Goal: Task Accomplishment & Management: Complete application form

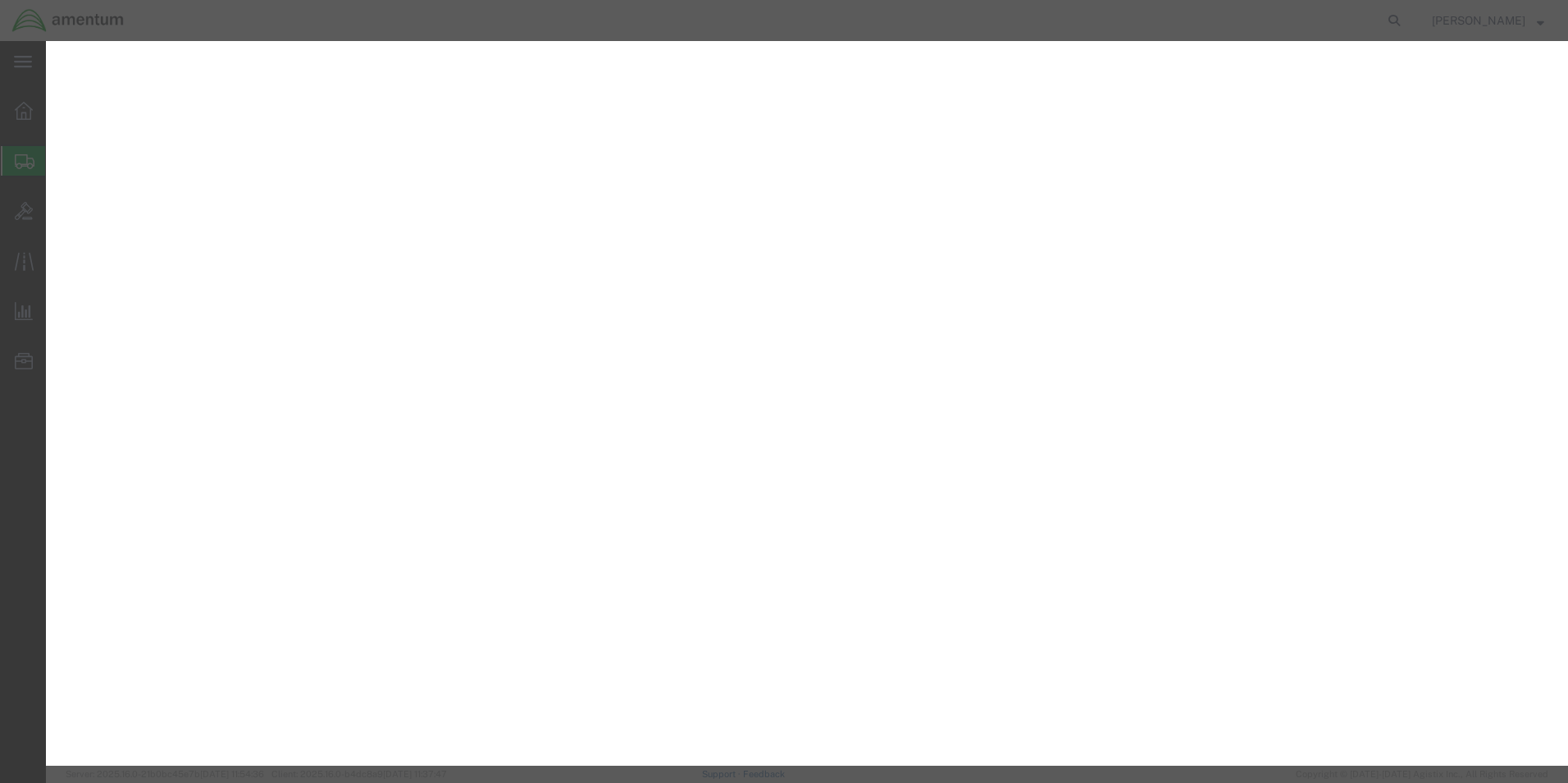
select select "CBOX"
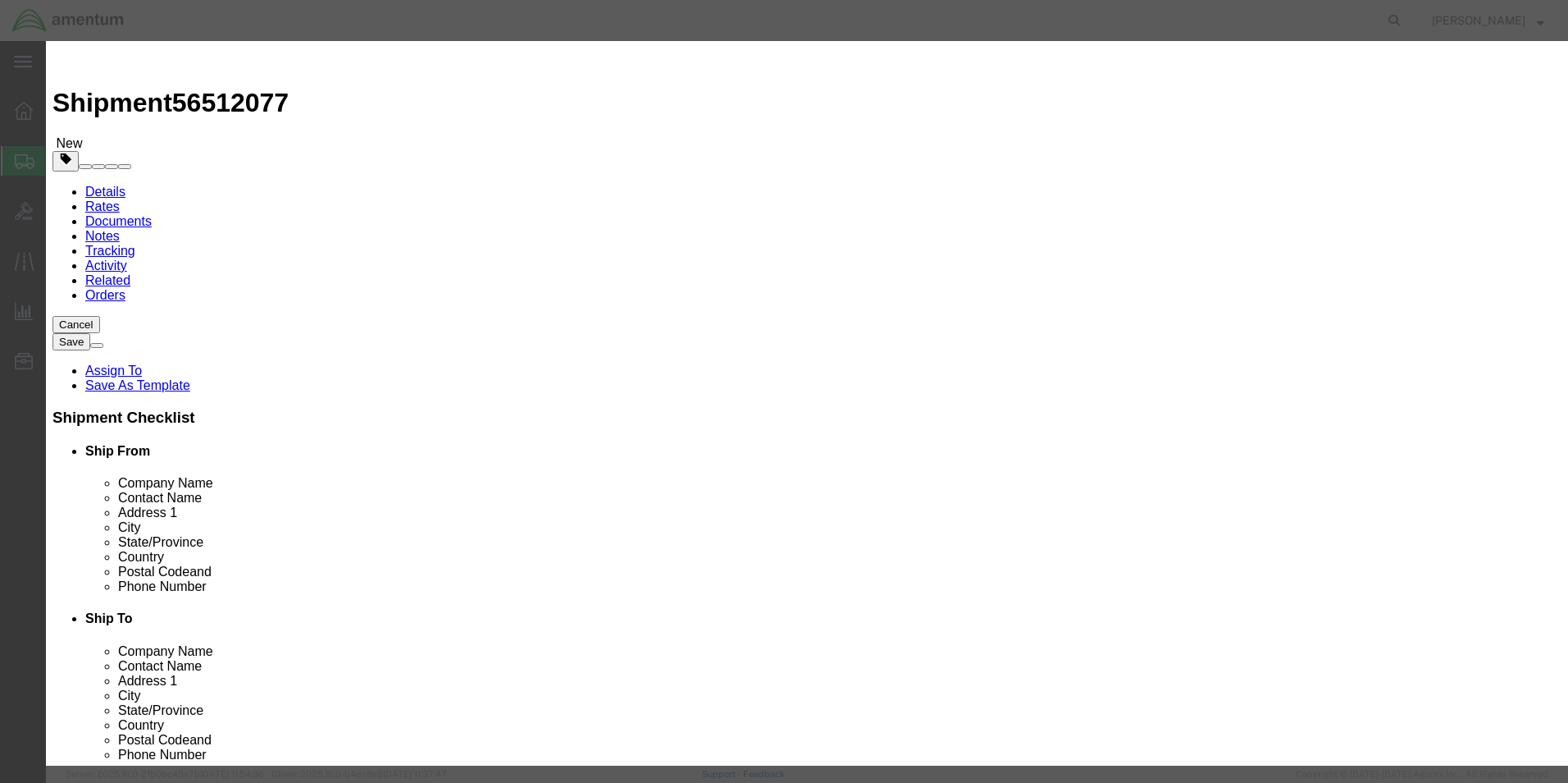
click input "DEVICE"
click input "Product Name : This field is required."
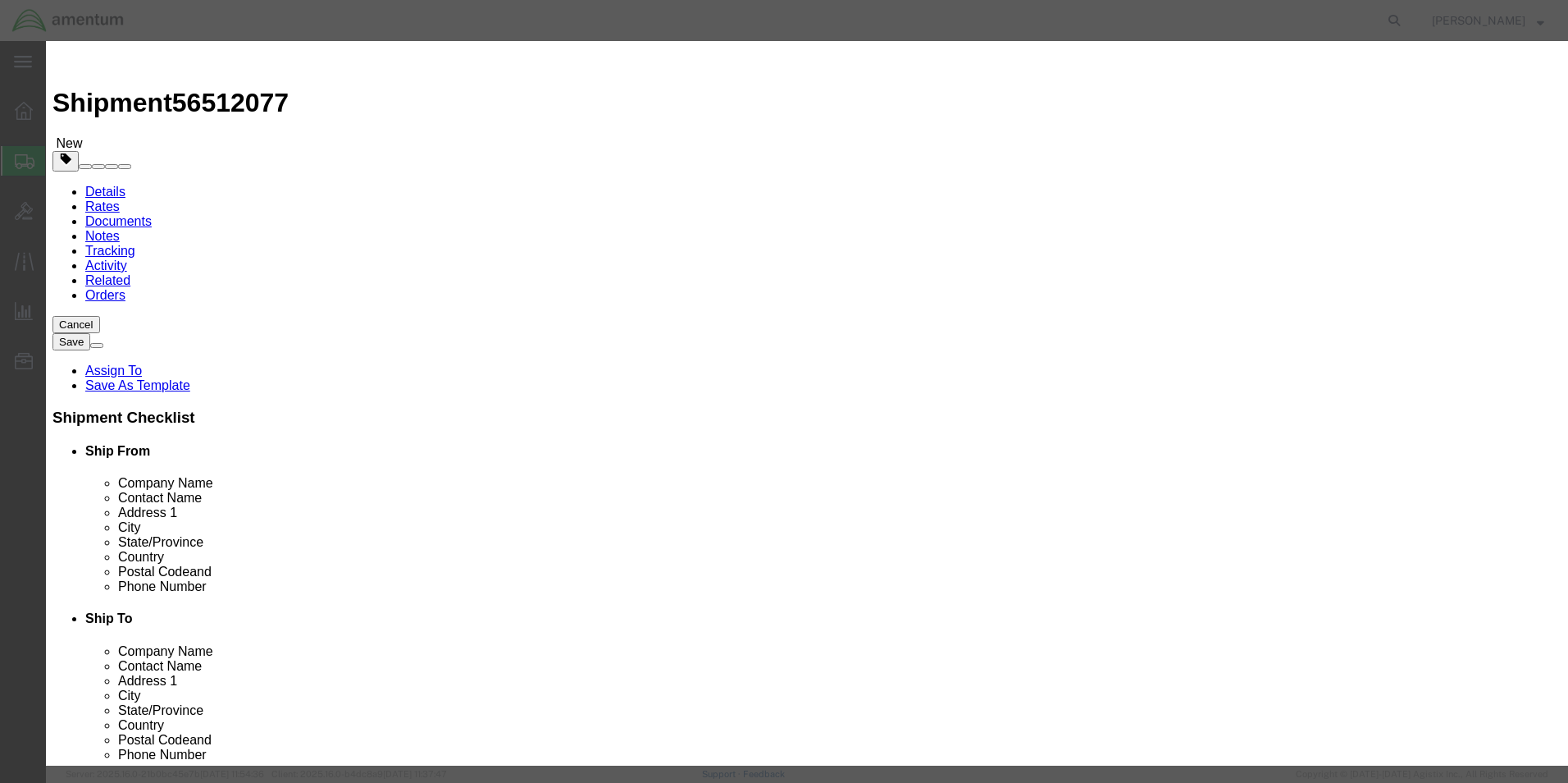
type input "LOG BOOKS"
click input "3"
type input "1"
click input "text"
type input "50.00"
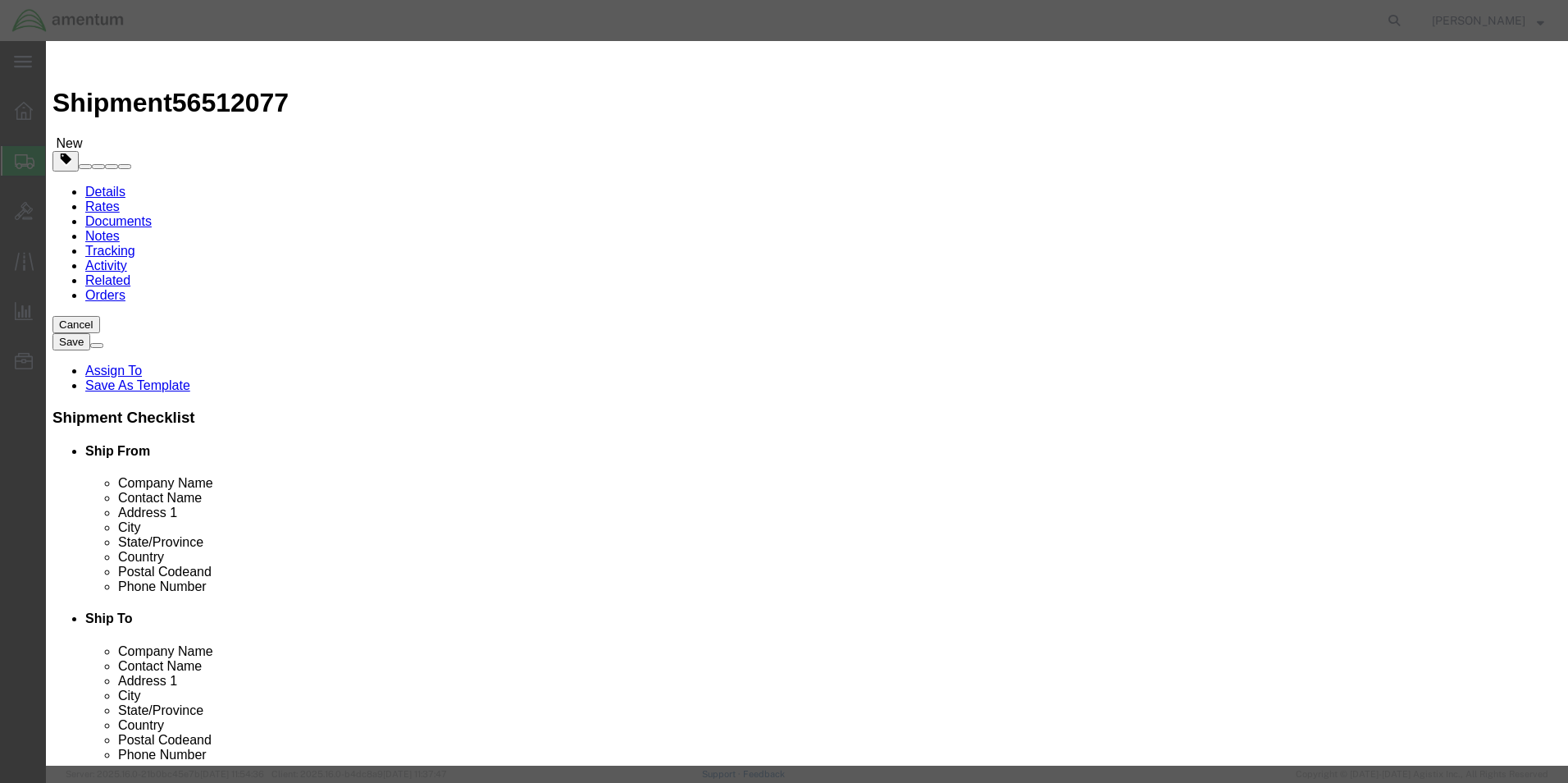
click button "Save & Close"
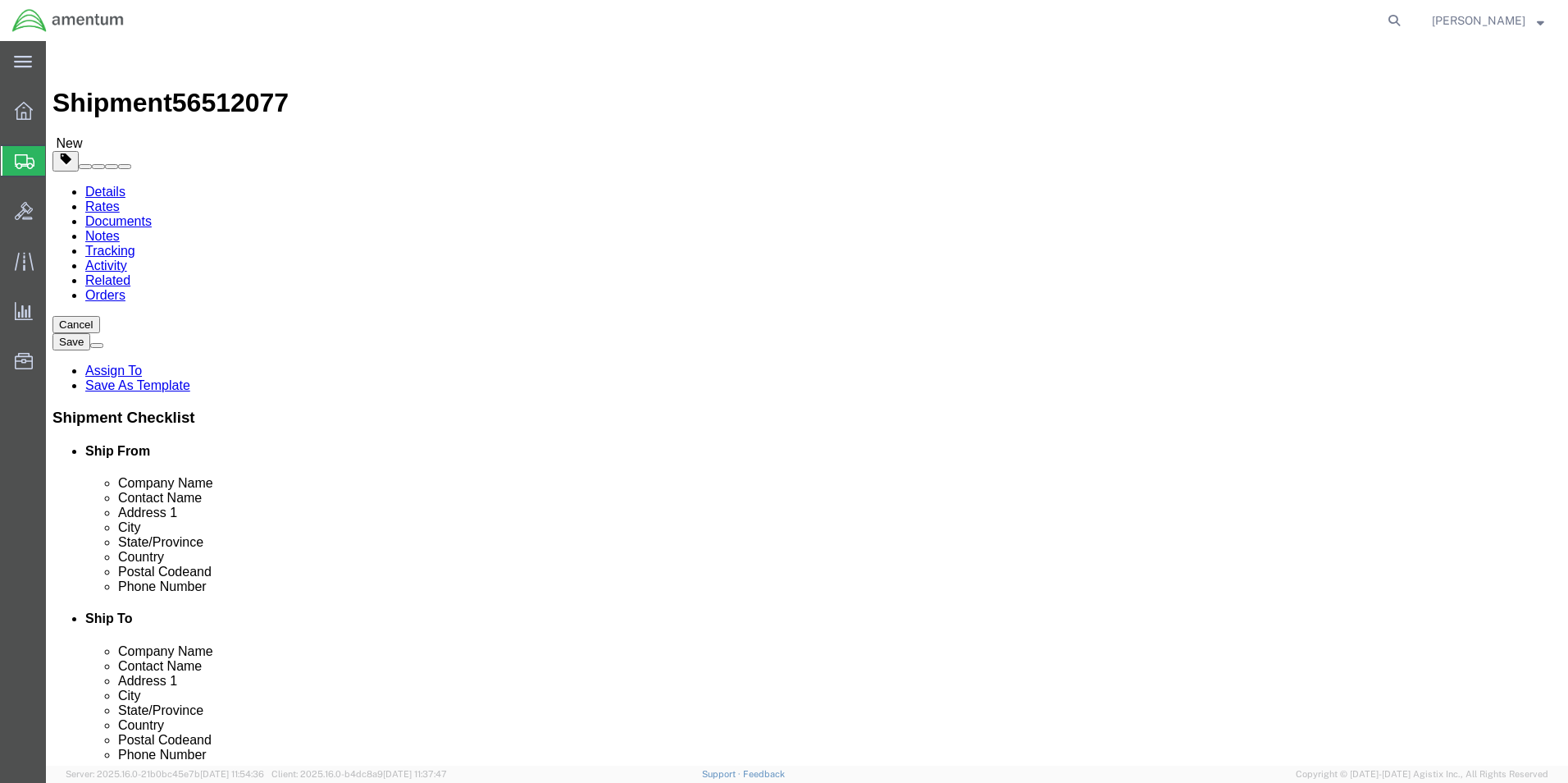
click icon
type input "EPR"
select select "49933"
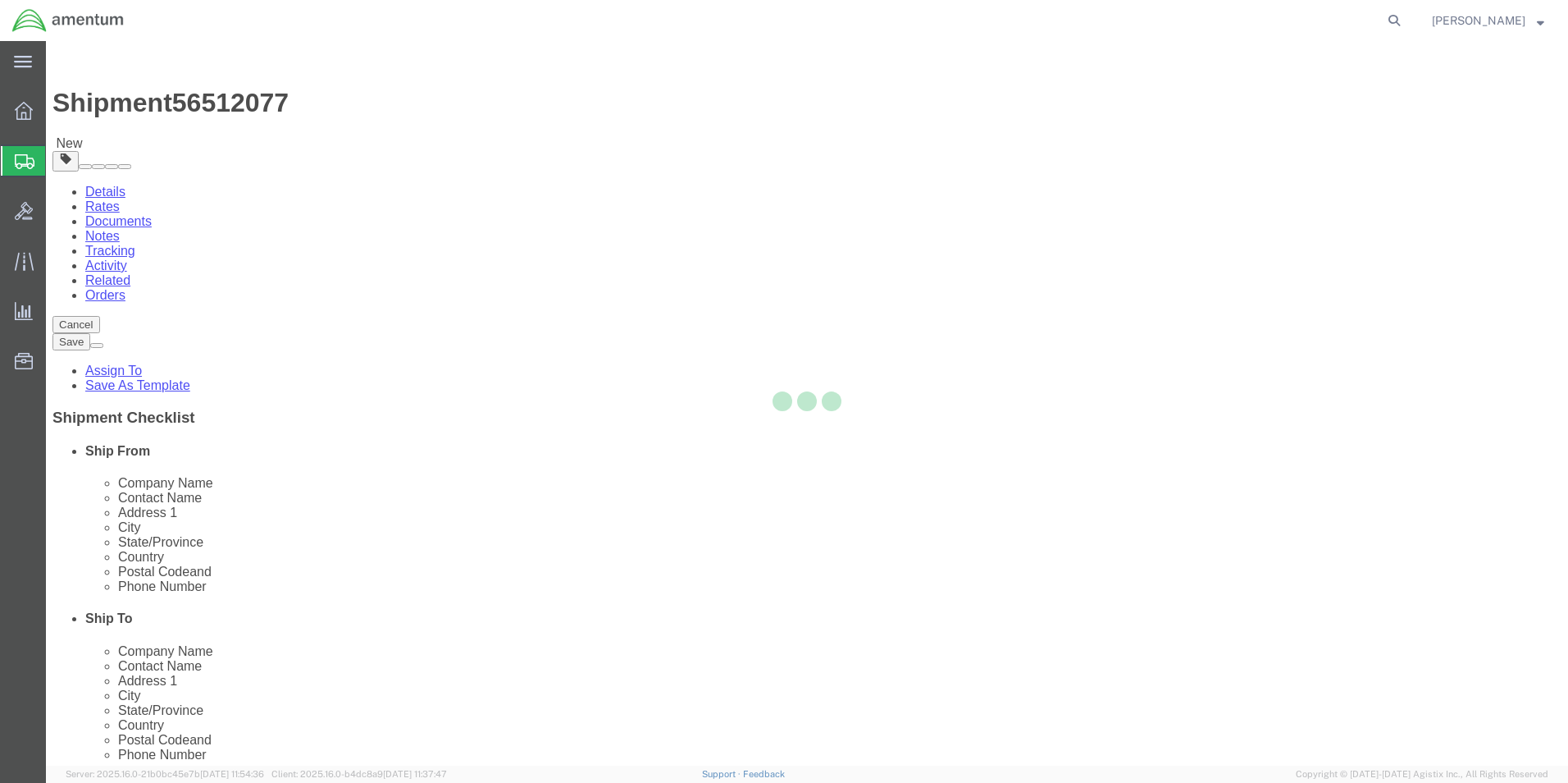
select select
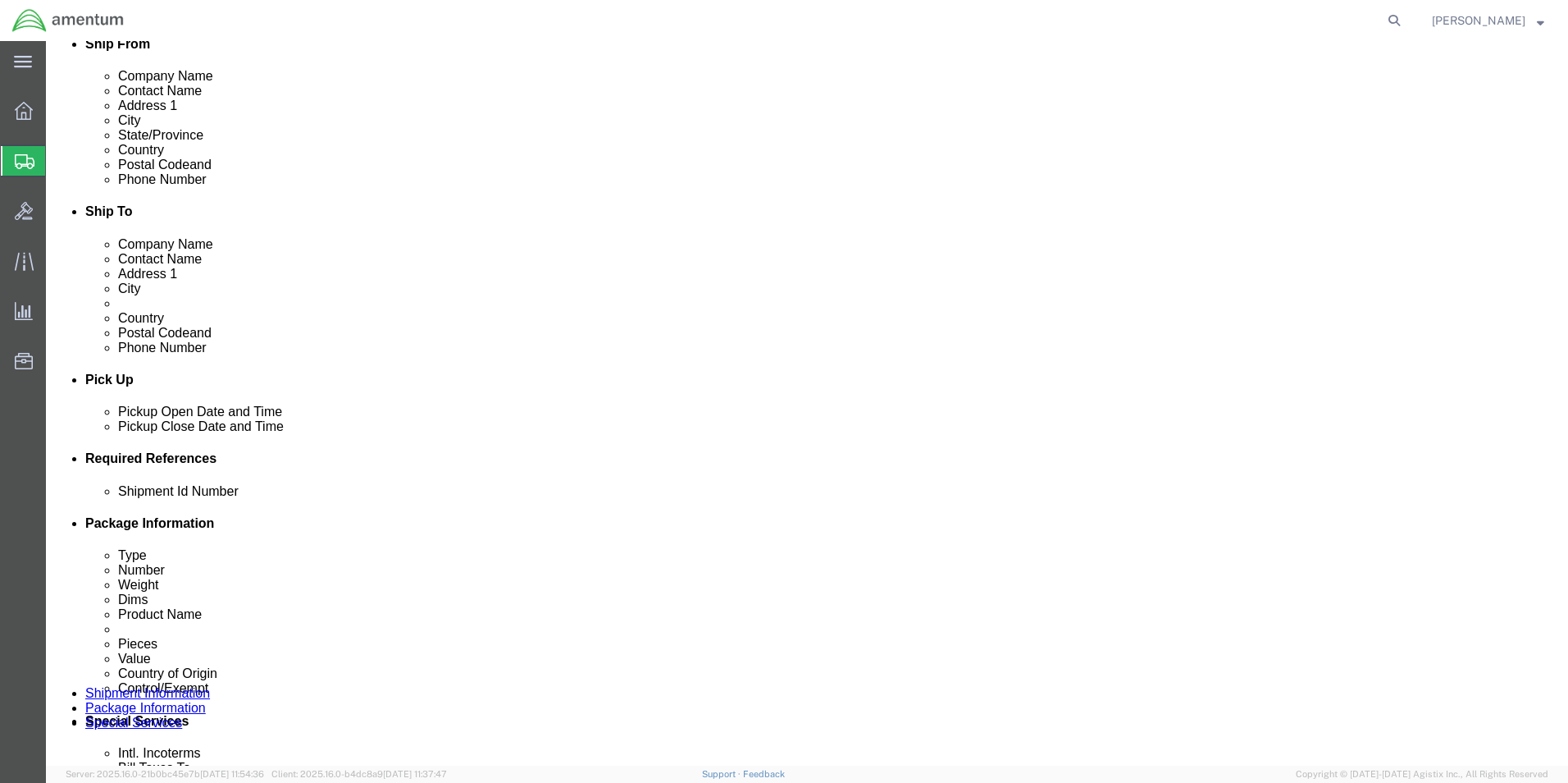
scroll to position [410, 0]
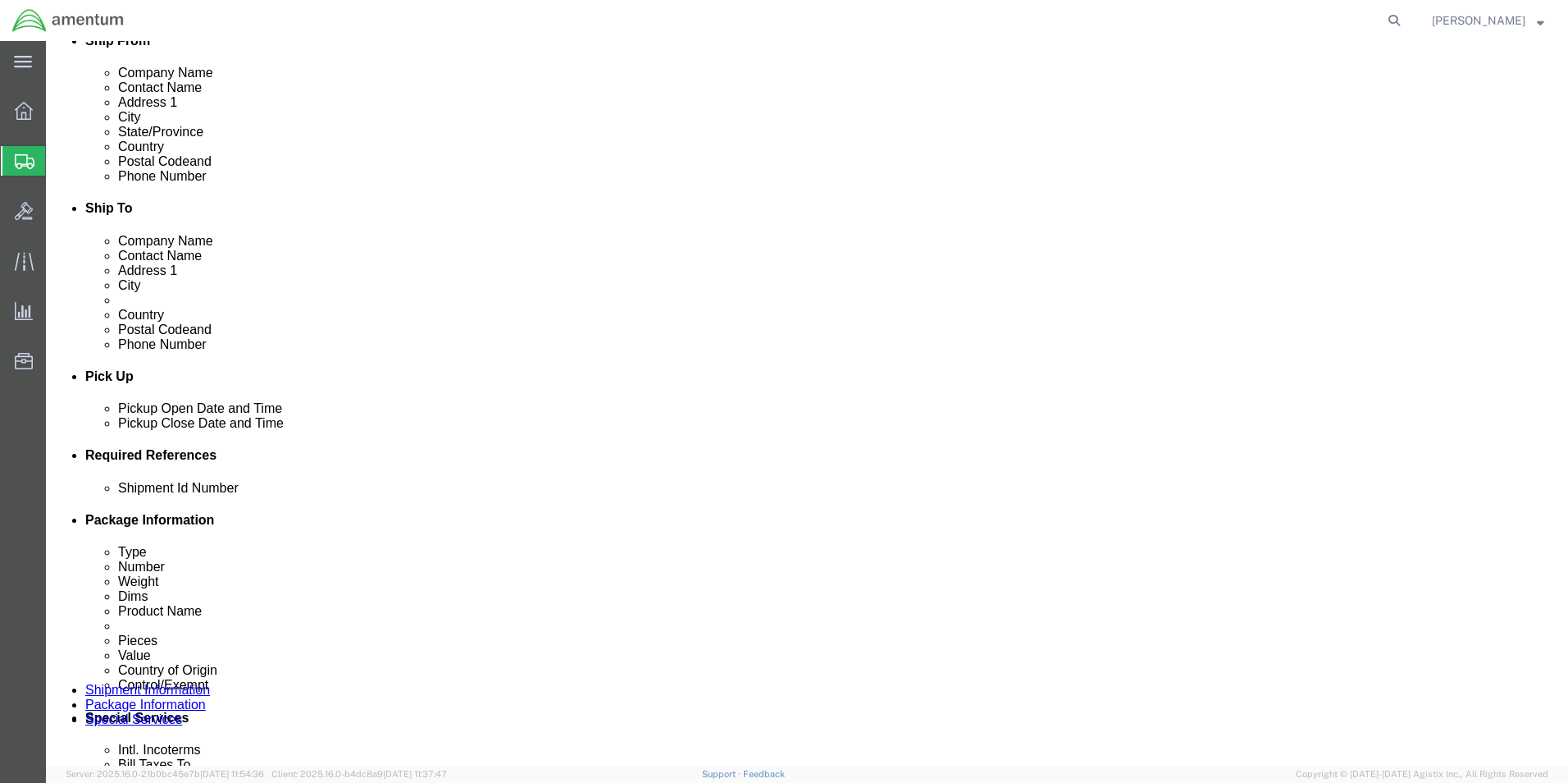
drag, startPoint x: 1061, startPoint y: 594, endPoint x: 871, endPoint y: 590, distance: 190.0
click div "Select Account Type Activity ID Airline Appointment Number ASN Batch Request # …"
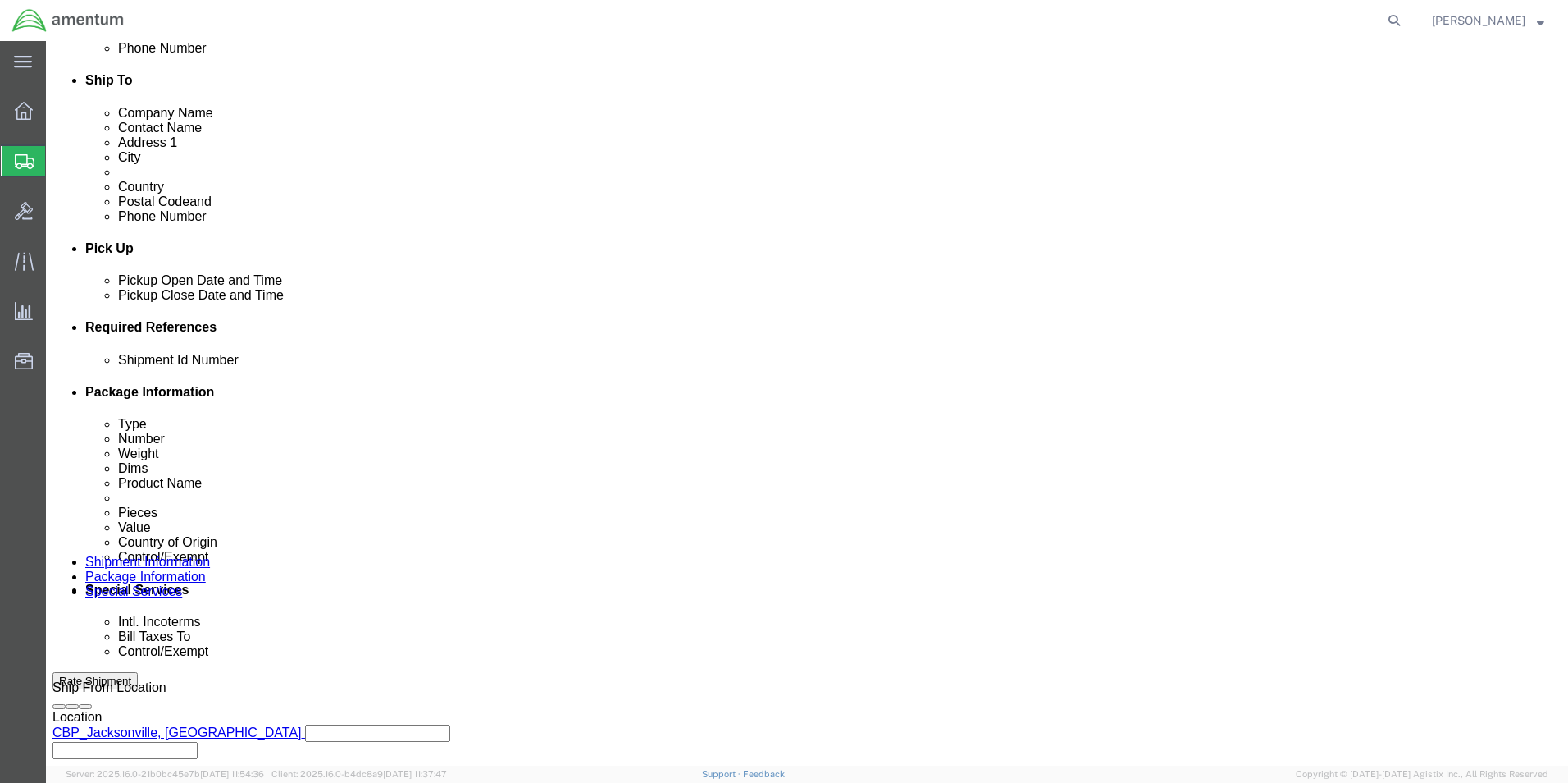
scroll to position [685, 0]
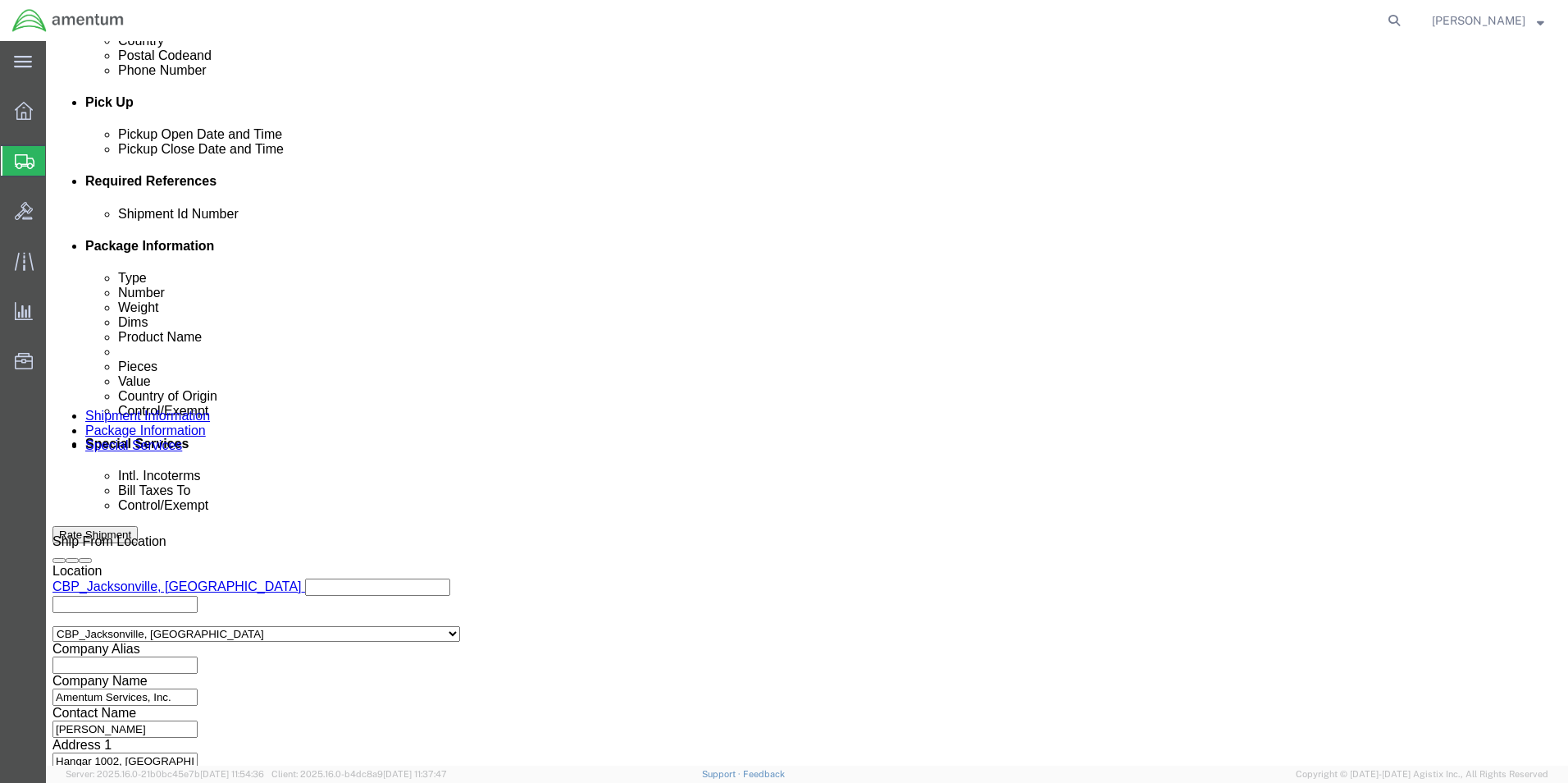
type input "LOG BOOKS"
click button "Continue"
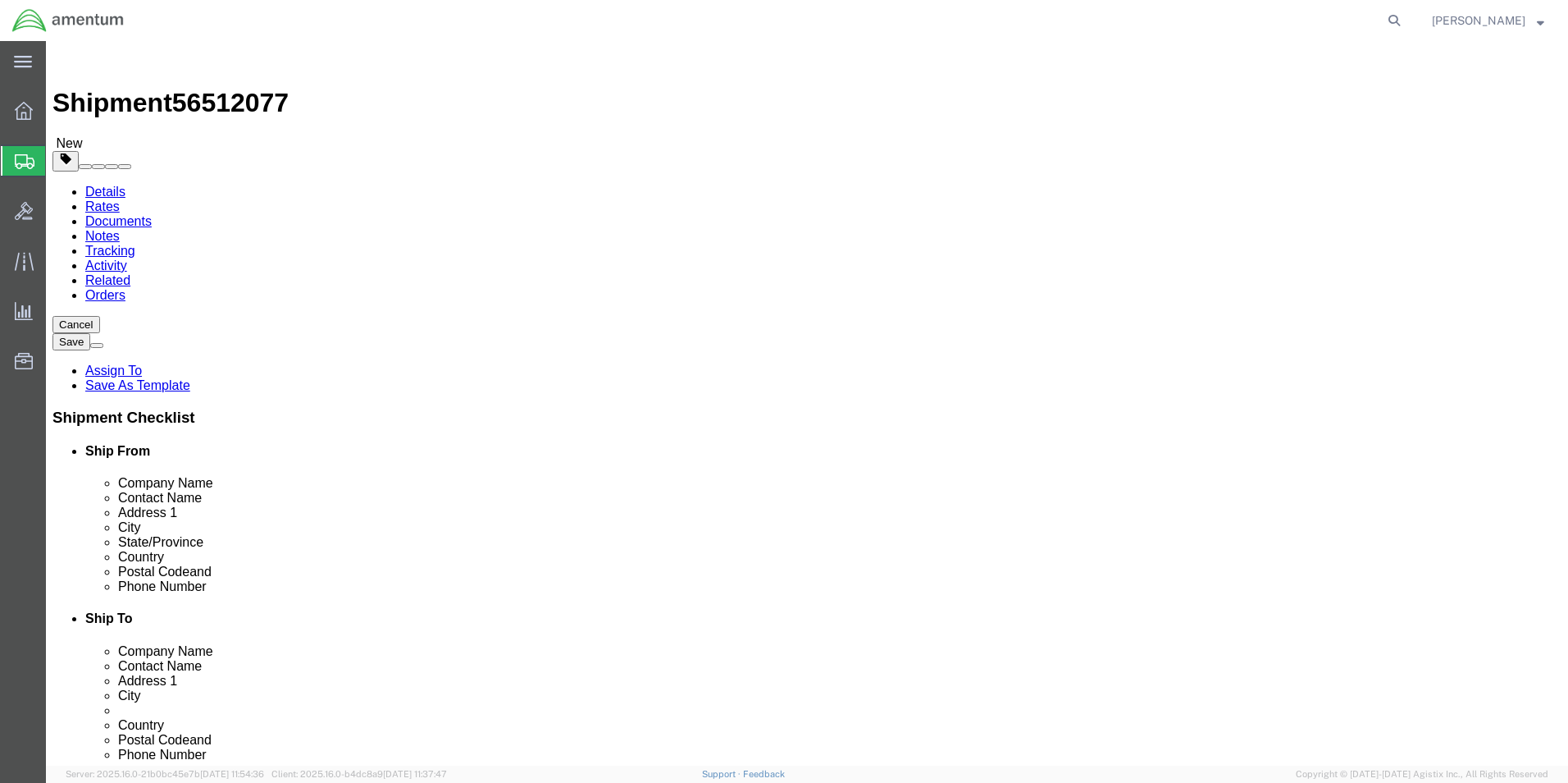
drag, startPoint x: 255, startPoint y: 344, endPoint x: 181, endPoint y: 342, distance: 74.0
click div "Dimensions Length 8 x Width 6 x Height 5 Select cm ft in"
type input "22"
type input "8"
type input "18.5"
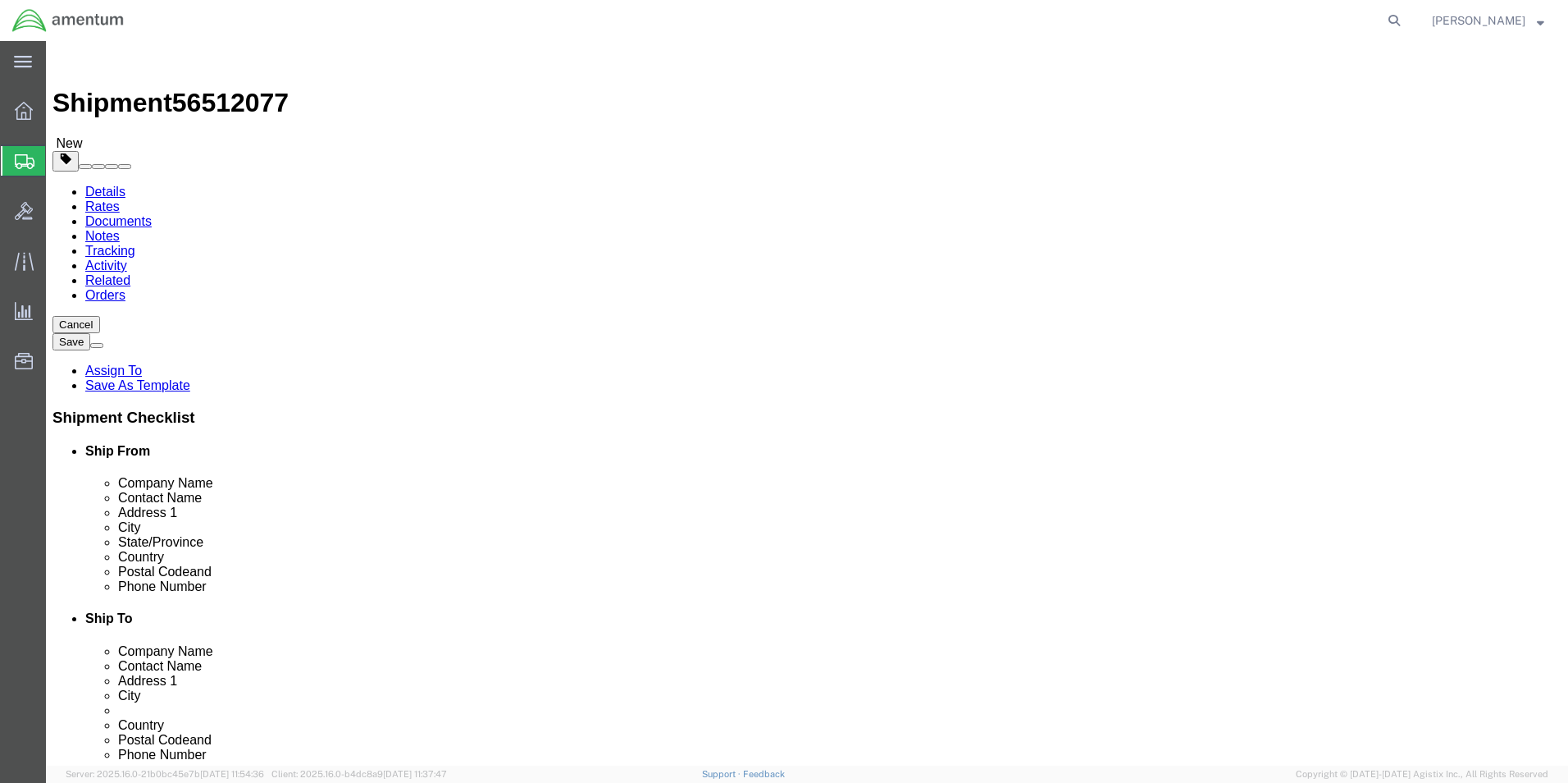
type input "13.5"
click input "3.00"
type input "21.00"
click dd "1.00 Each"
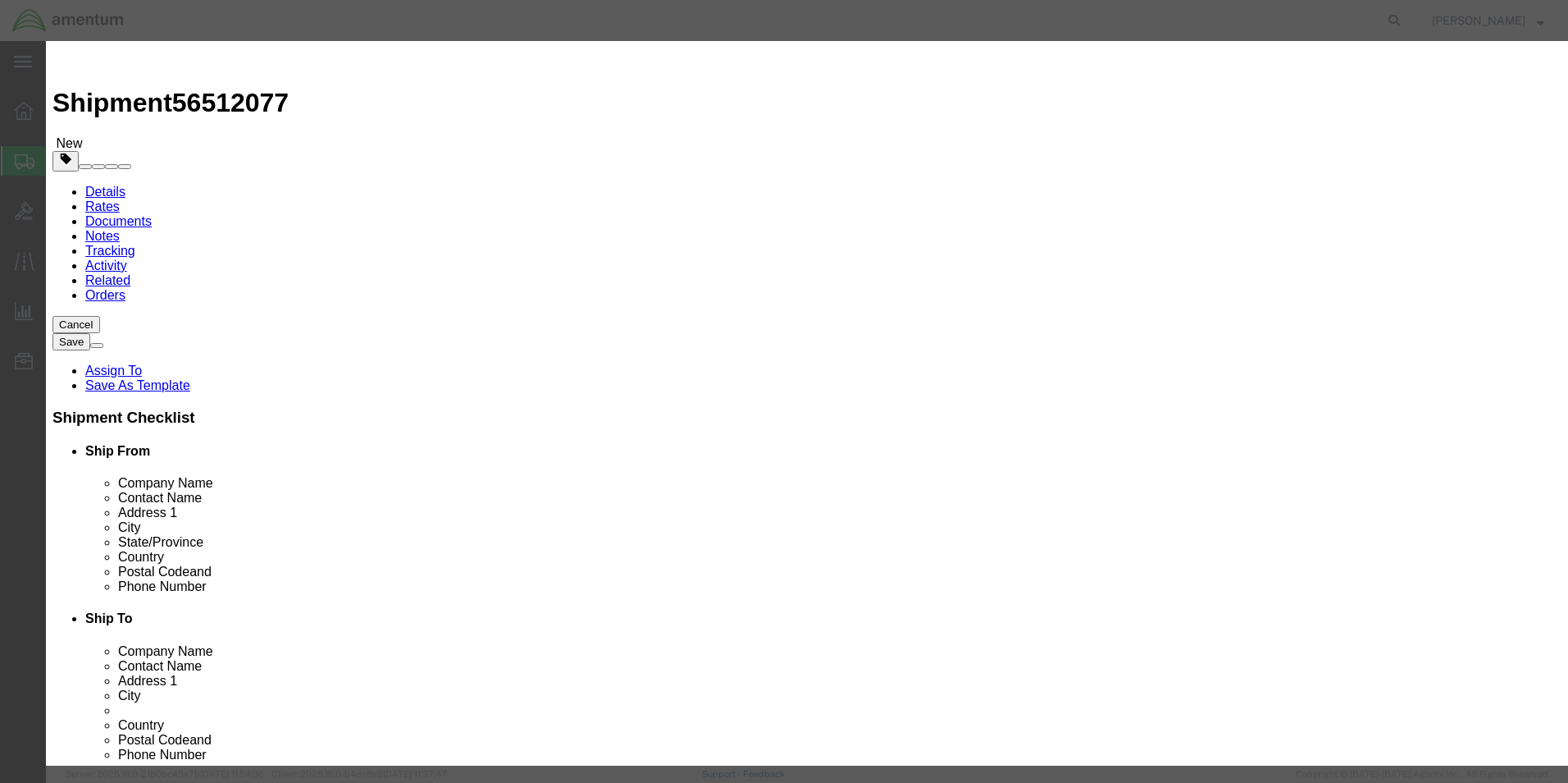
click select "Select [GEOGRAPHIC_DATA] [GEOGRAPHIC_DATA] [GEOGRAPHIC_DATA] [GEOGRAPHIC_DATA] …"
select select "US"
click select "Select [GEOGRAPHIC_DATA] [GEOGRAPHIC_DATA] [GEOGRAPHIC_DATA] [GEOGRAPHIC_DATA] …"
click select "Select ATF BIS DEA EPA FDA FTR ITAR OFAC Other (OPA)"
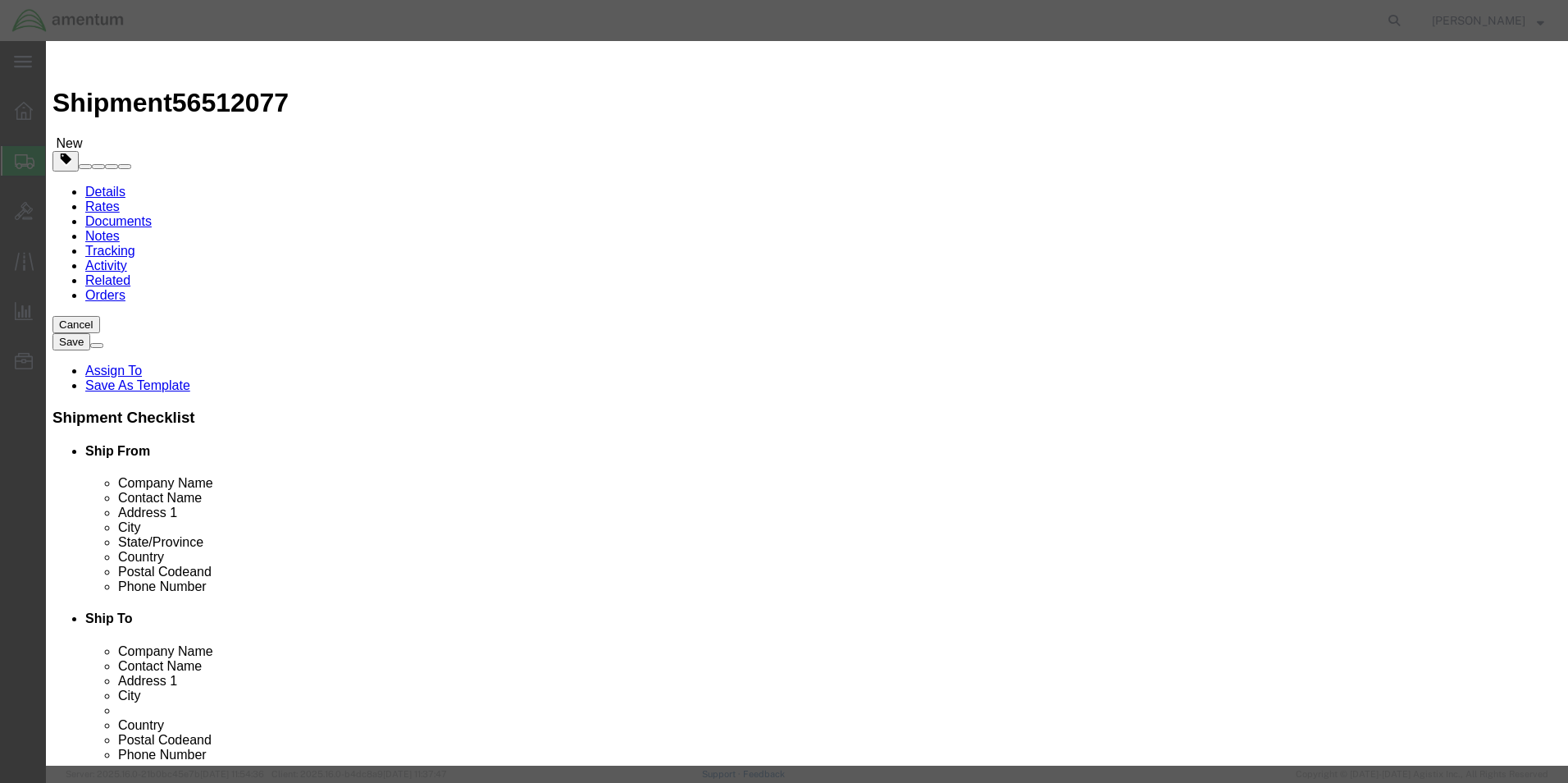
select select "FTR"
click select "Select ATF BIS DEA EPA FDA FTR ITAR OFAC Other (OPA)"
click select "Select 30.2(d)(2) 30.36 30.37(a) 30.37(f) 30.37(g) 30.37(h) 30.37(i) 30.37(j) 3…"
select select "30.37(a)"
click select "Select 30.2(d)(2) 30.36 30.37(a) 30.37(f) 30.37(g) 30.37(h) 30.37(i) 30.37(j) 3…"
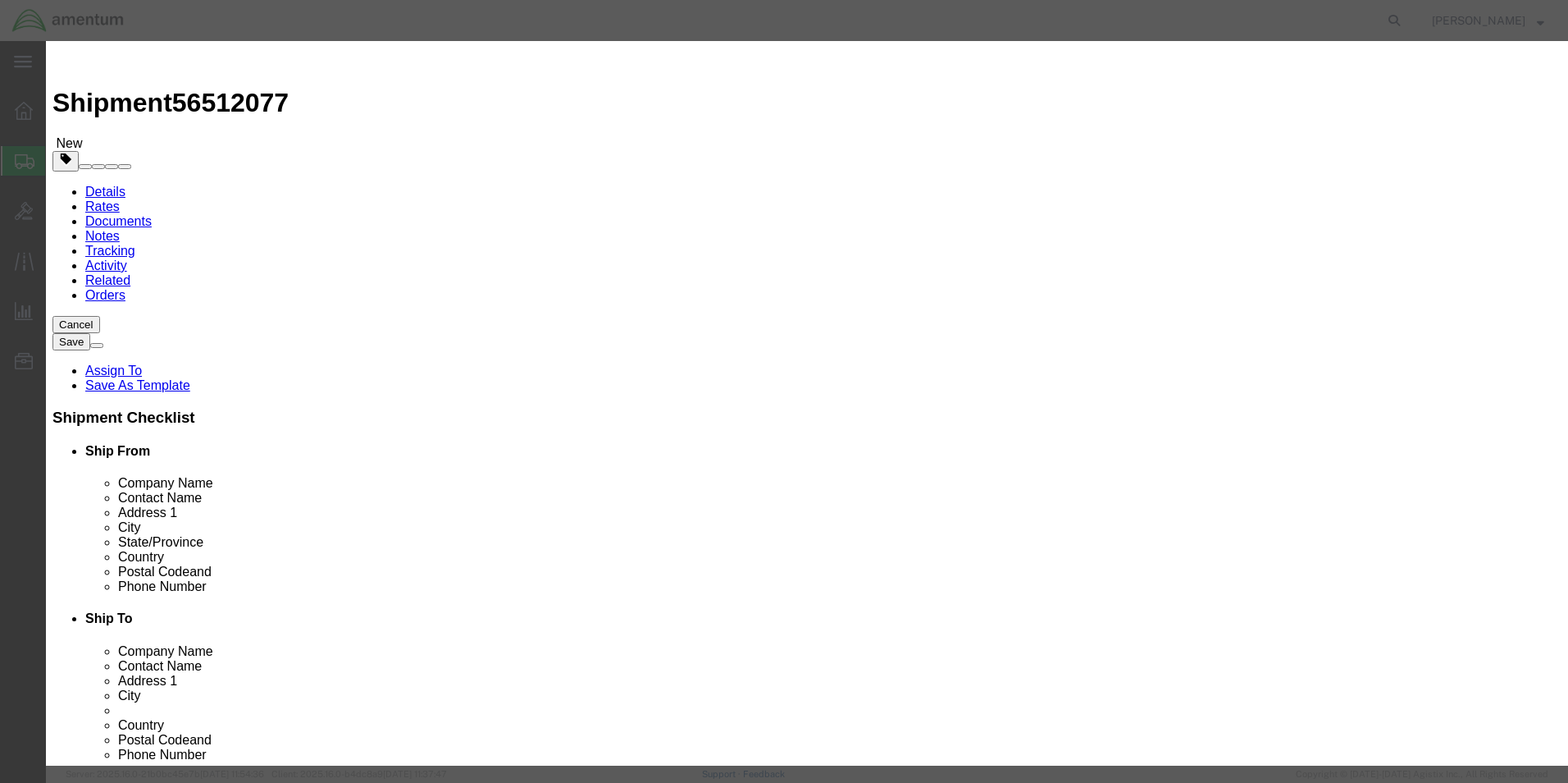
scroll to position [0, 0]
click button "Save & Close"
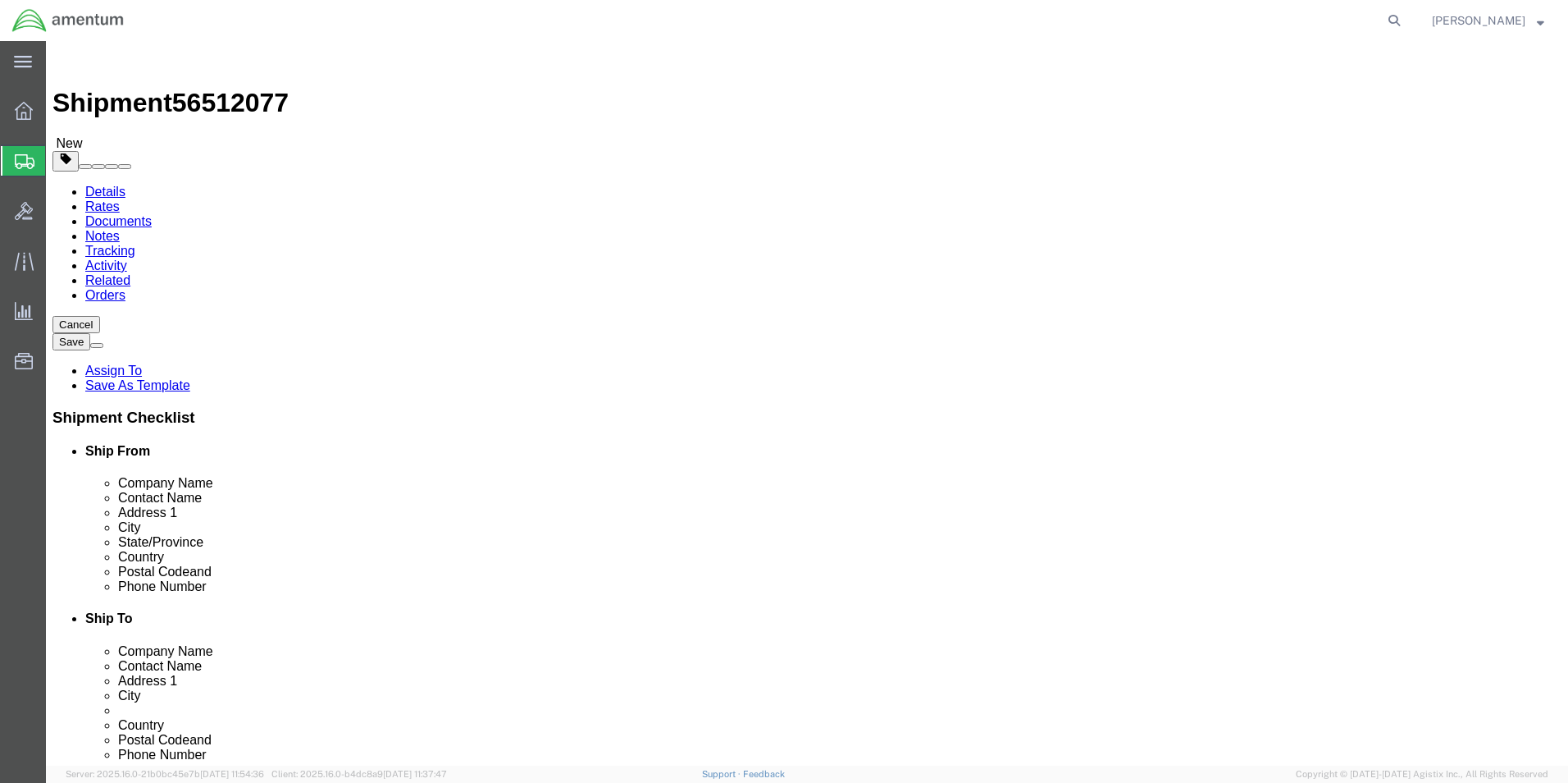
click button "Continue"
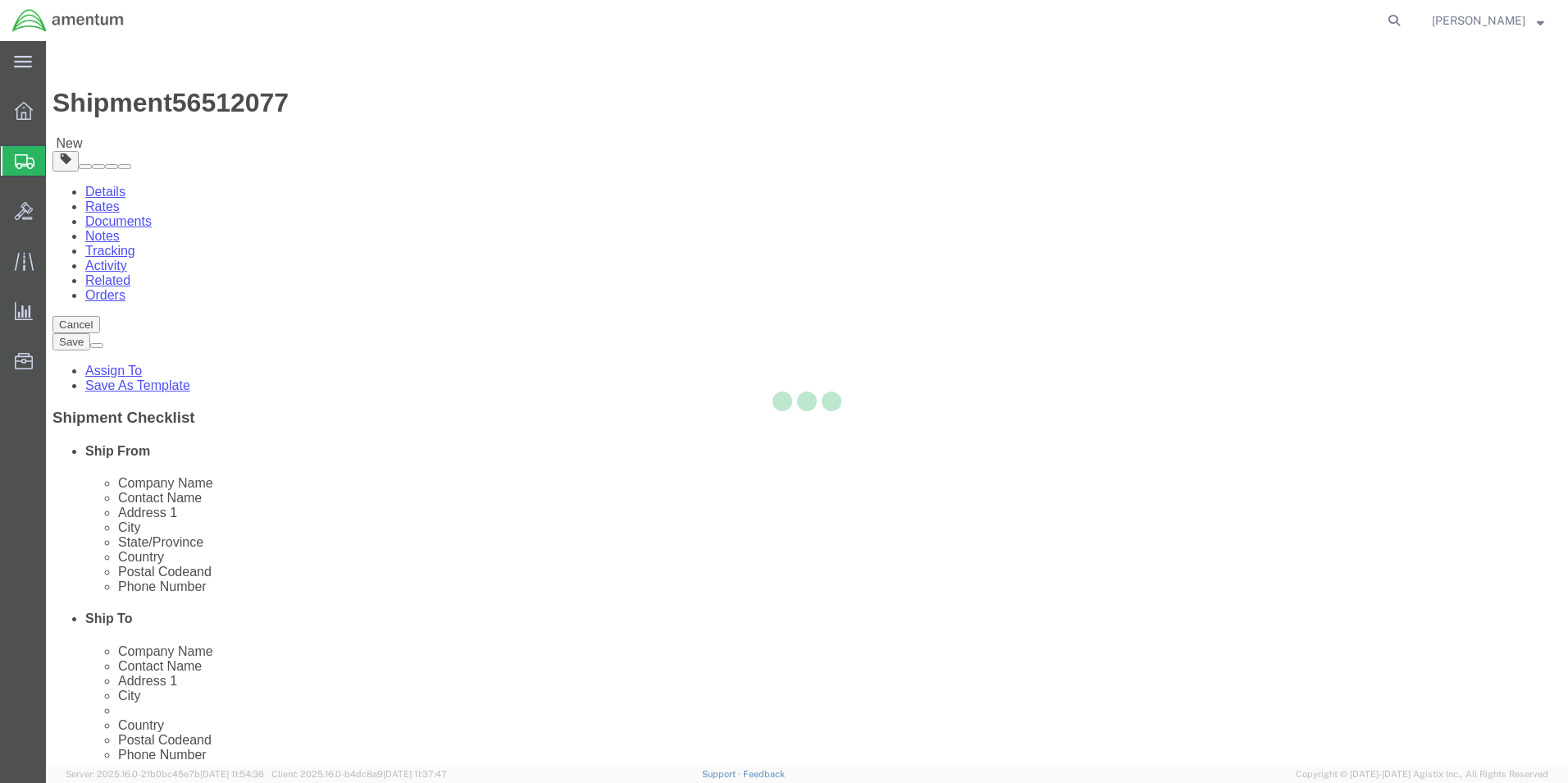
select select
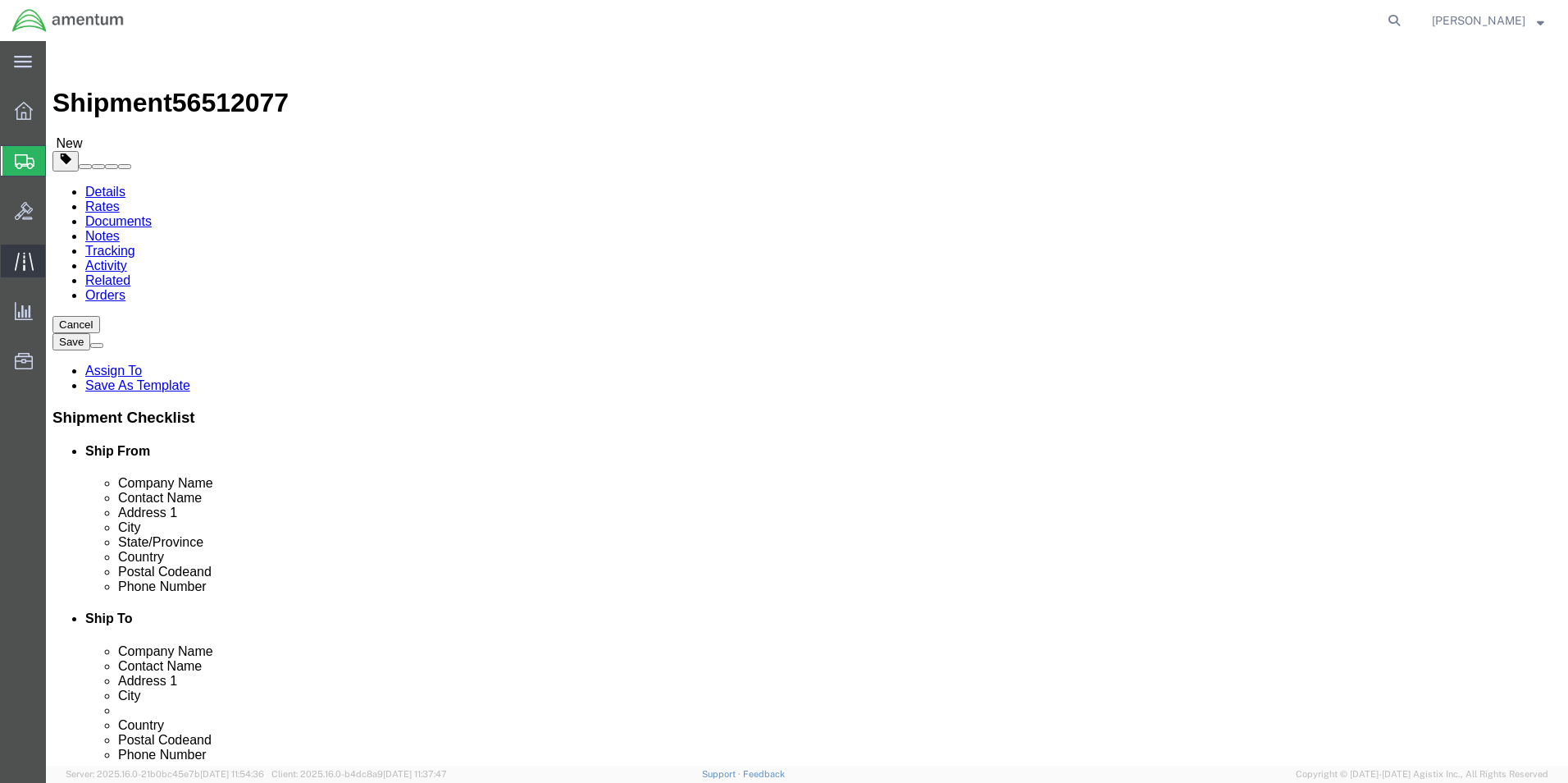
drag, startPoint x: 24, startPoint y: 264, endPoint x: 66, endPoint y: 271, distance: 42.6
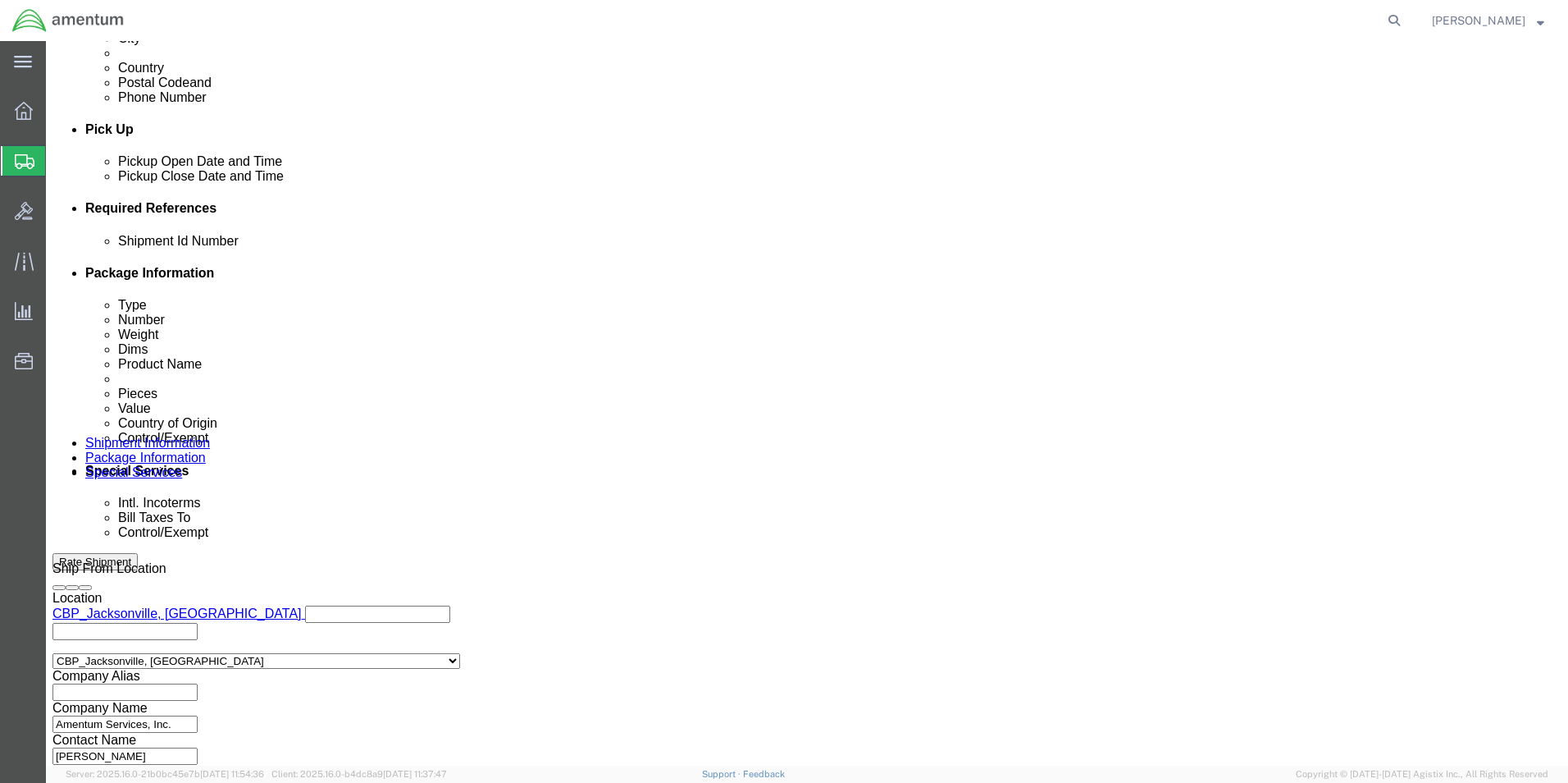
scroll to position [657, 0]
click select "Select Carriage Insurance Paid Carriage Paid To Cost and Freight Cost Insurance…"
select select "DAP"
click select "Select Carriage Insurance Paid Carriage Paid To Cost and Freight Cost Insurance…"
select select "SHIP"
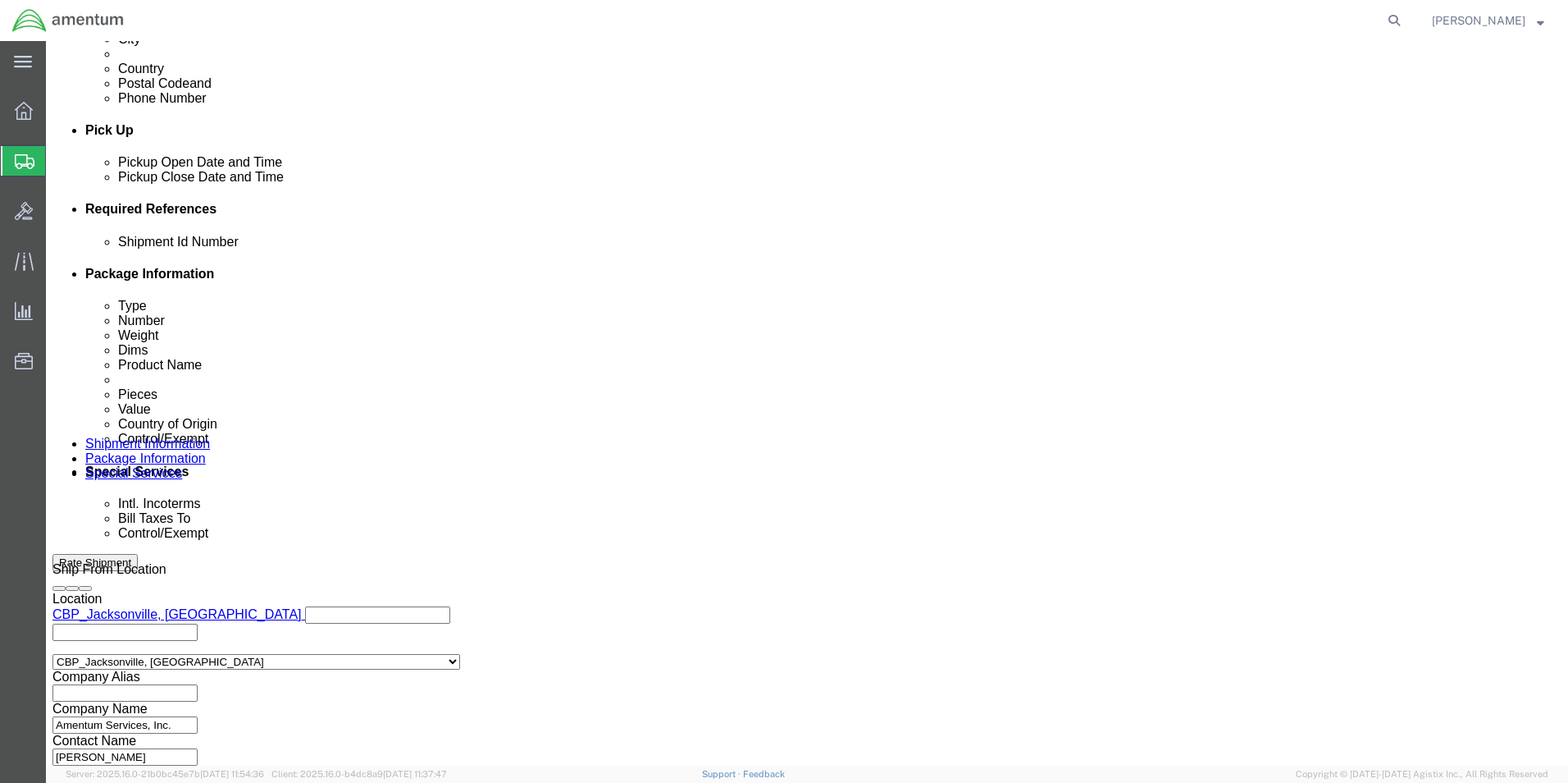
click select "Select Recipient Account Sender/Shipper Third Party Account"
select select "SHIP"
click select "Select Recipient Account Sender/Shipper Third Party Account"
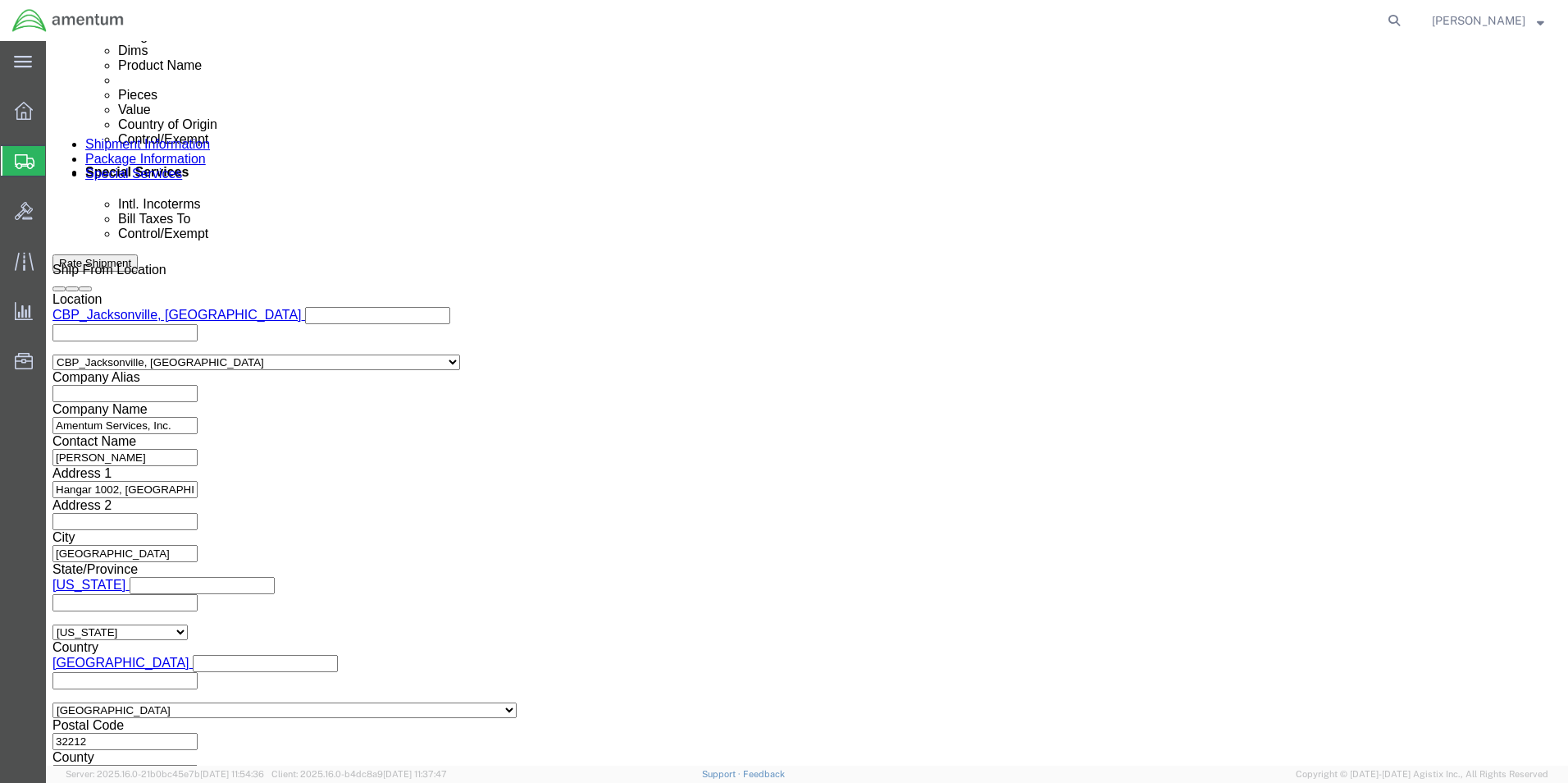
scroll to position [984, 0]
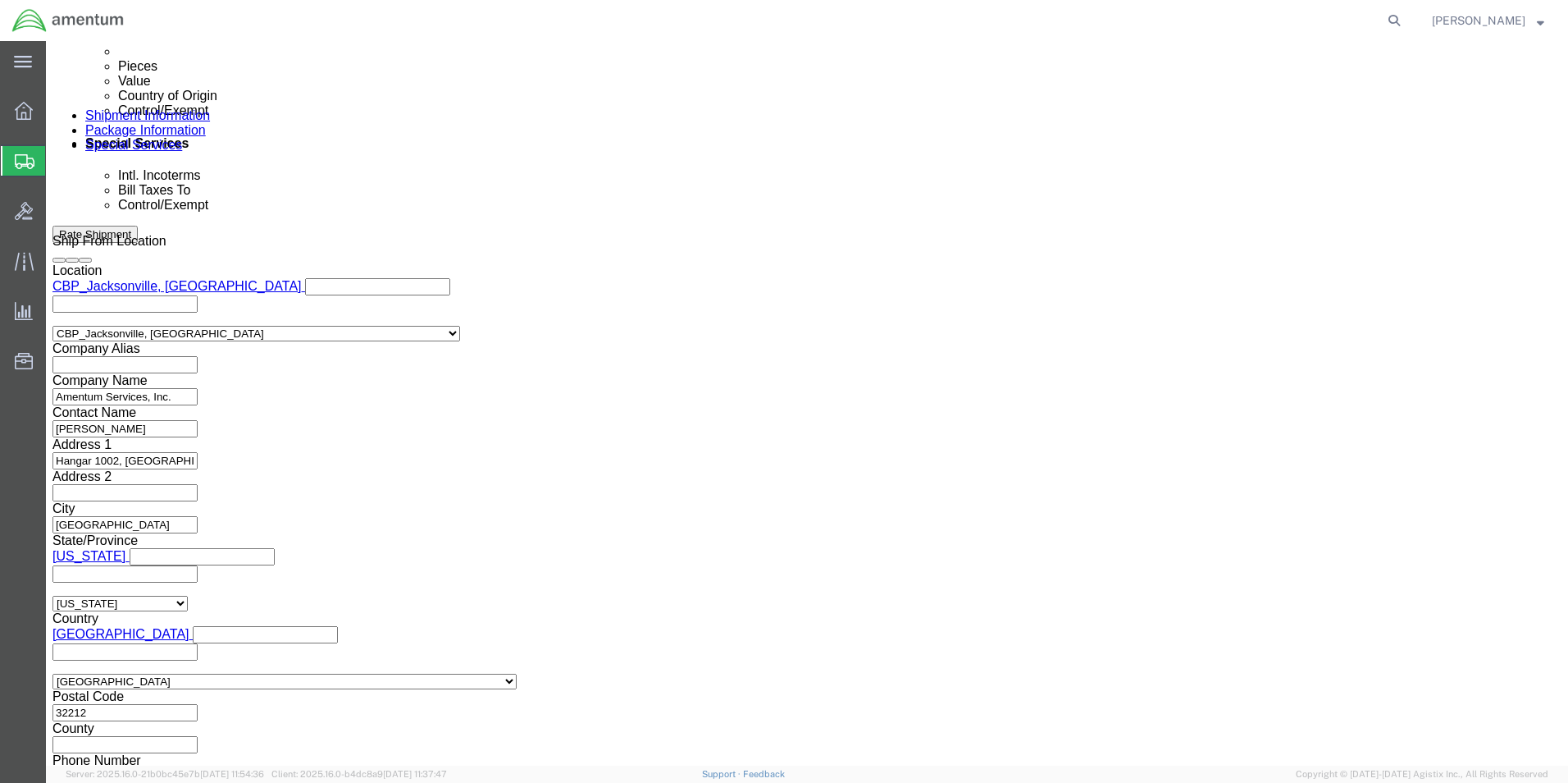
click select "Select ATF BIS DEA EPA FDA FTR ITAR OFAC Other (OPA)"
select select "FTR"
click select "Select ATF BIS DEA EPA FDA FTR ITAR OFAC Other (OPA)"
click select "Select AES-Direct EEI Carrier File EEI EEI Exempt"
select select "EXEM"
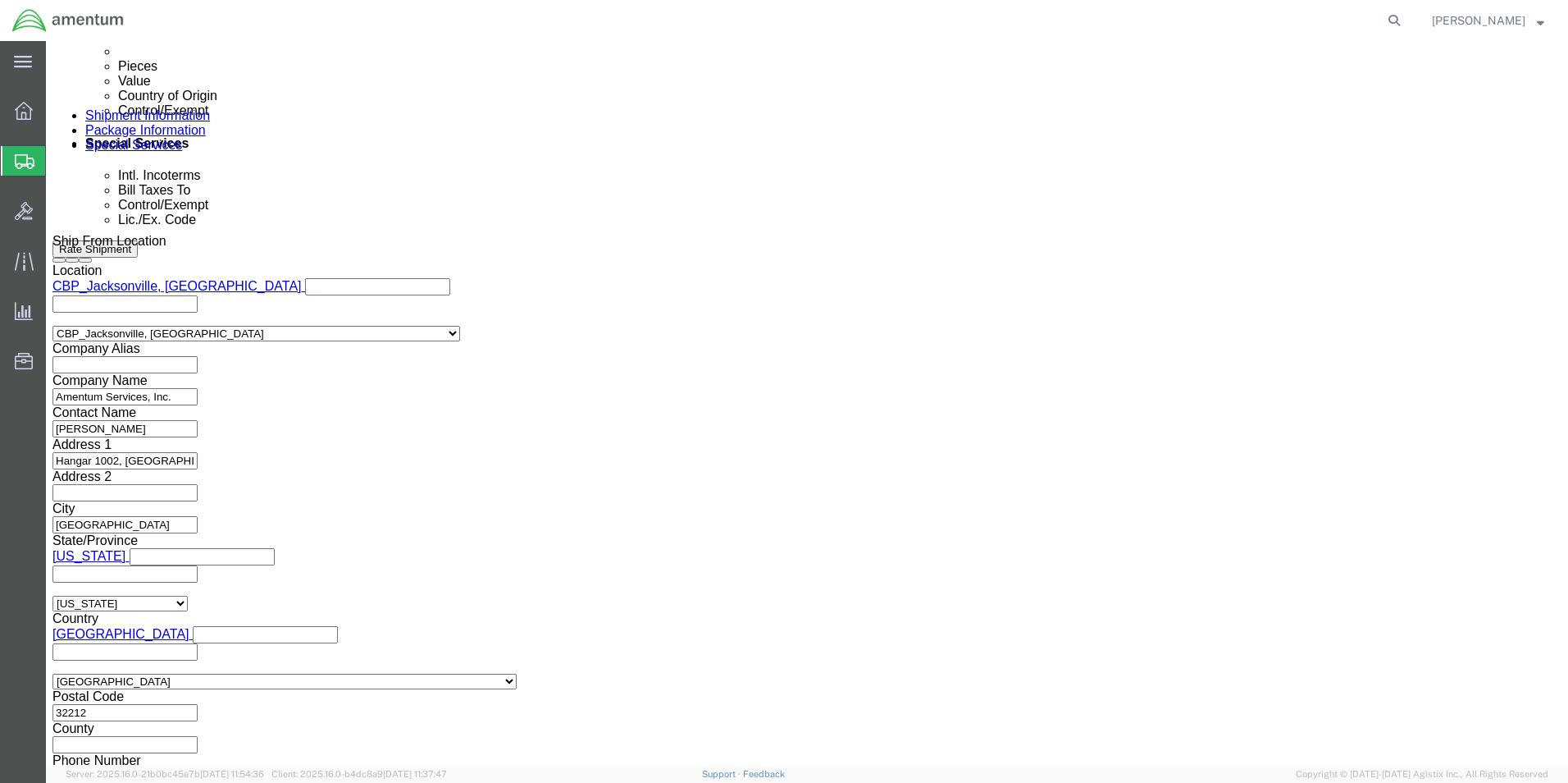
click select "Select AES-Direct EEI Carrier File EEI EEI Exempt"
click select "Select 30.2(d)(2) 30.36 30.37(a) 30.37(f) 30.37(g) 30.37(h) 30.37(i) 30.37(j) 3…"
select select "30.37(a)"
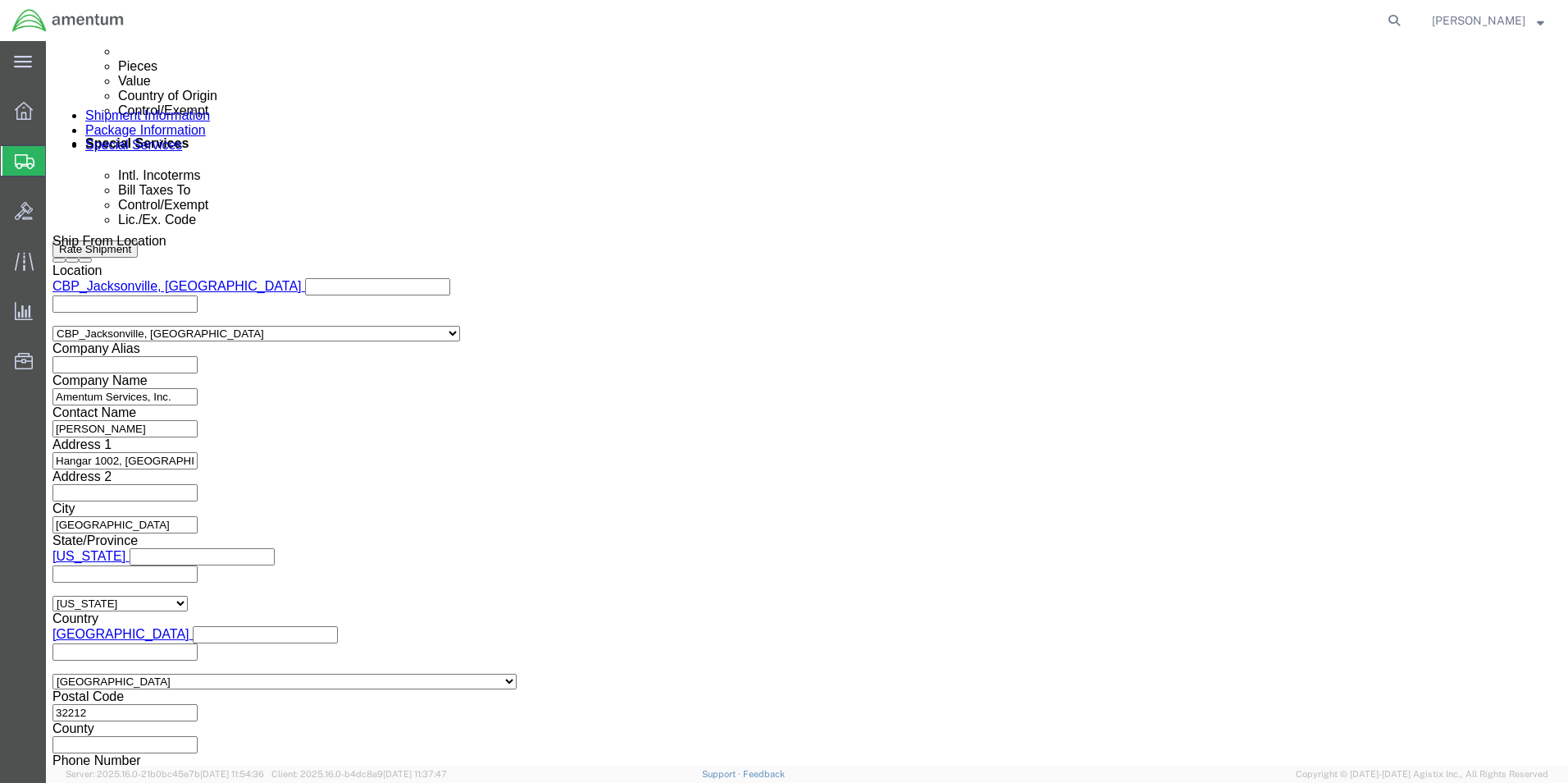
click select "Select 30.2(d)(2) 30.36 30.37(a) 30.37(f) 30.37(g) 30.37(h) 30.37(i) 30.37(j) 3…"
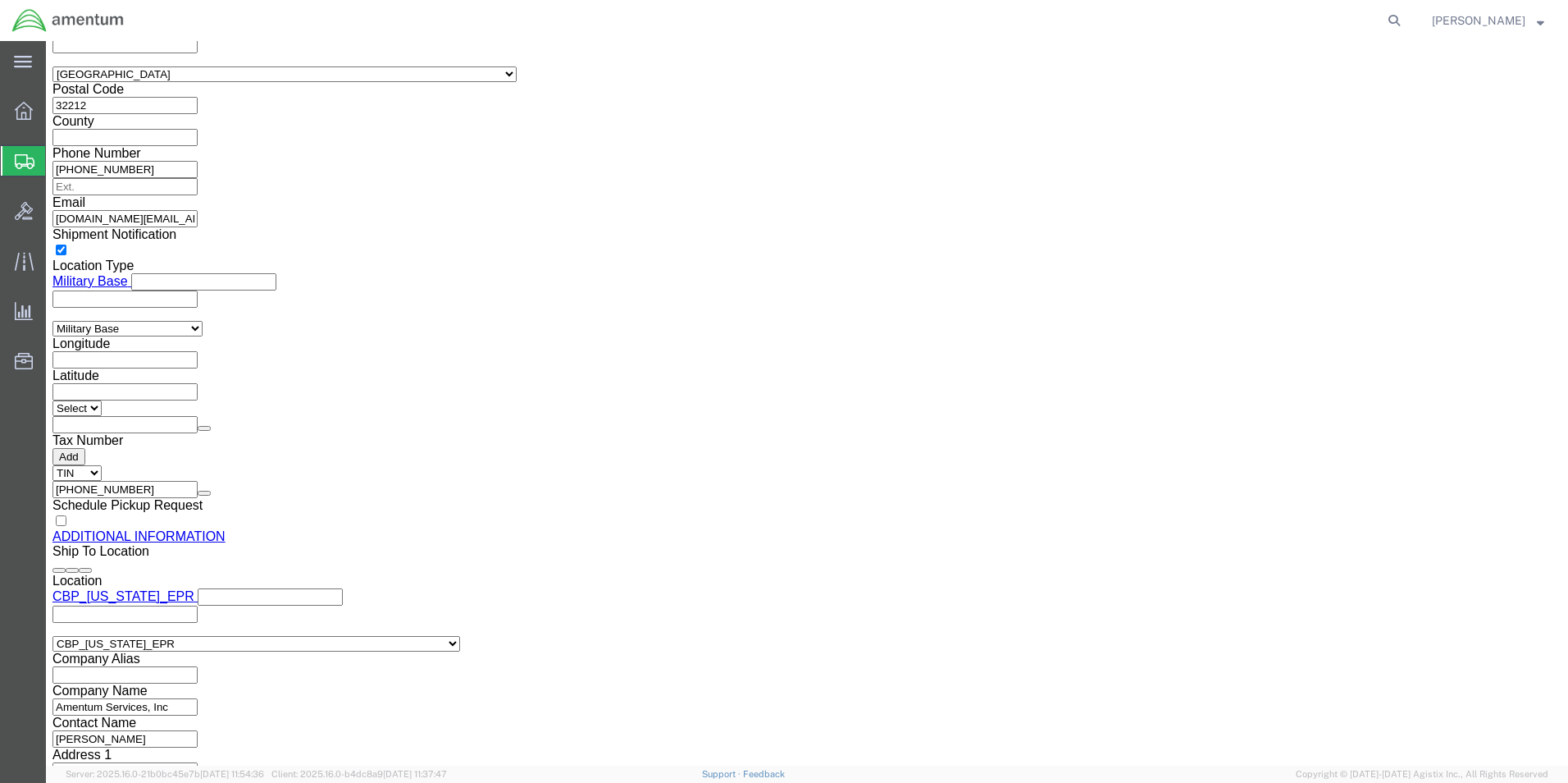
scroll to position [1641, 0]
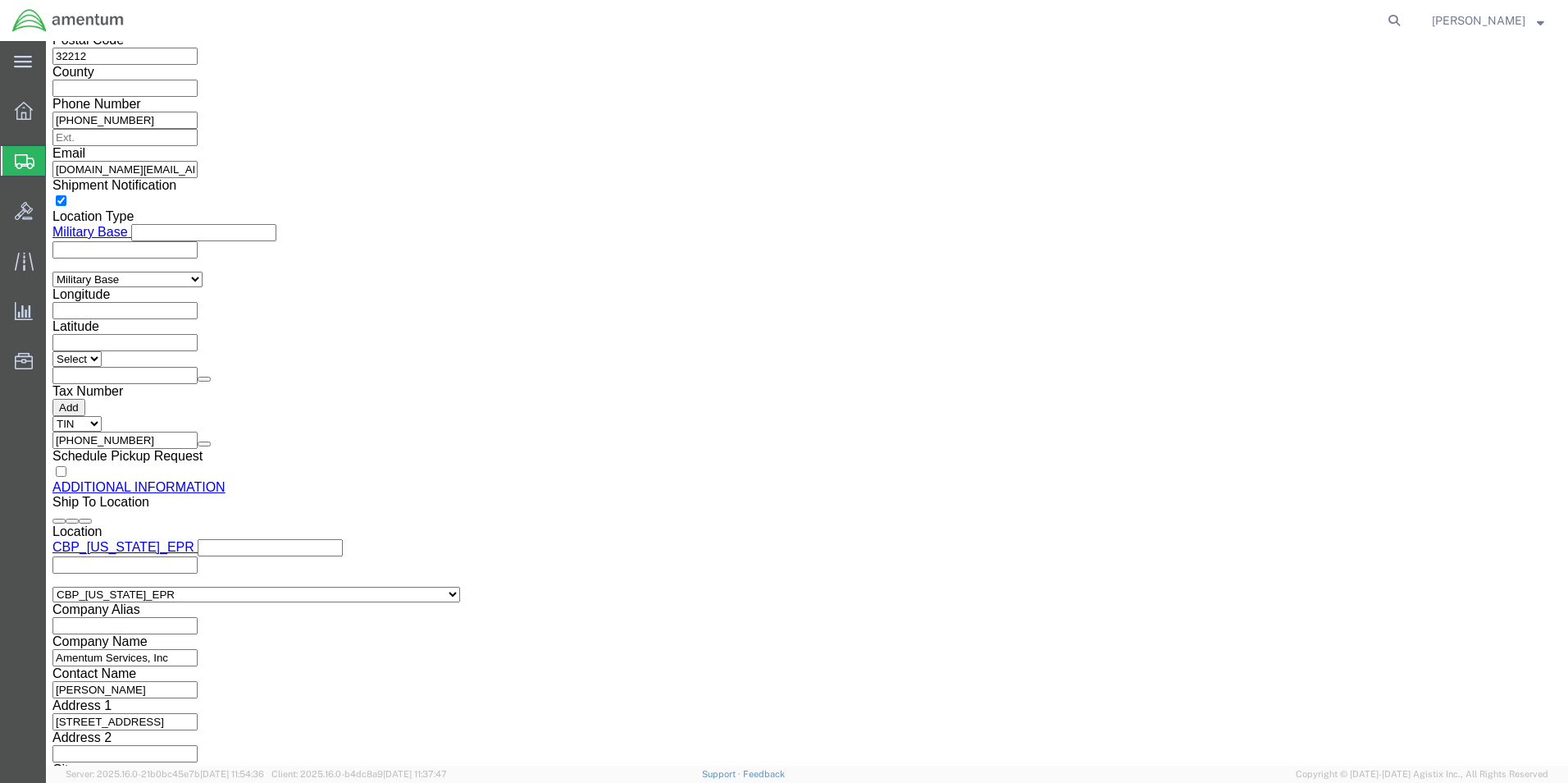
click button "Rate Shipment"
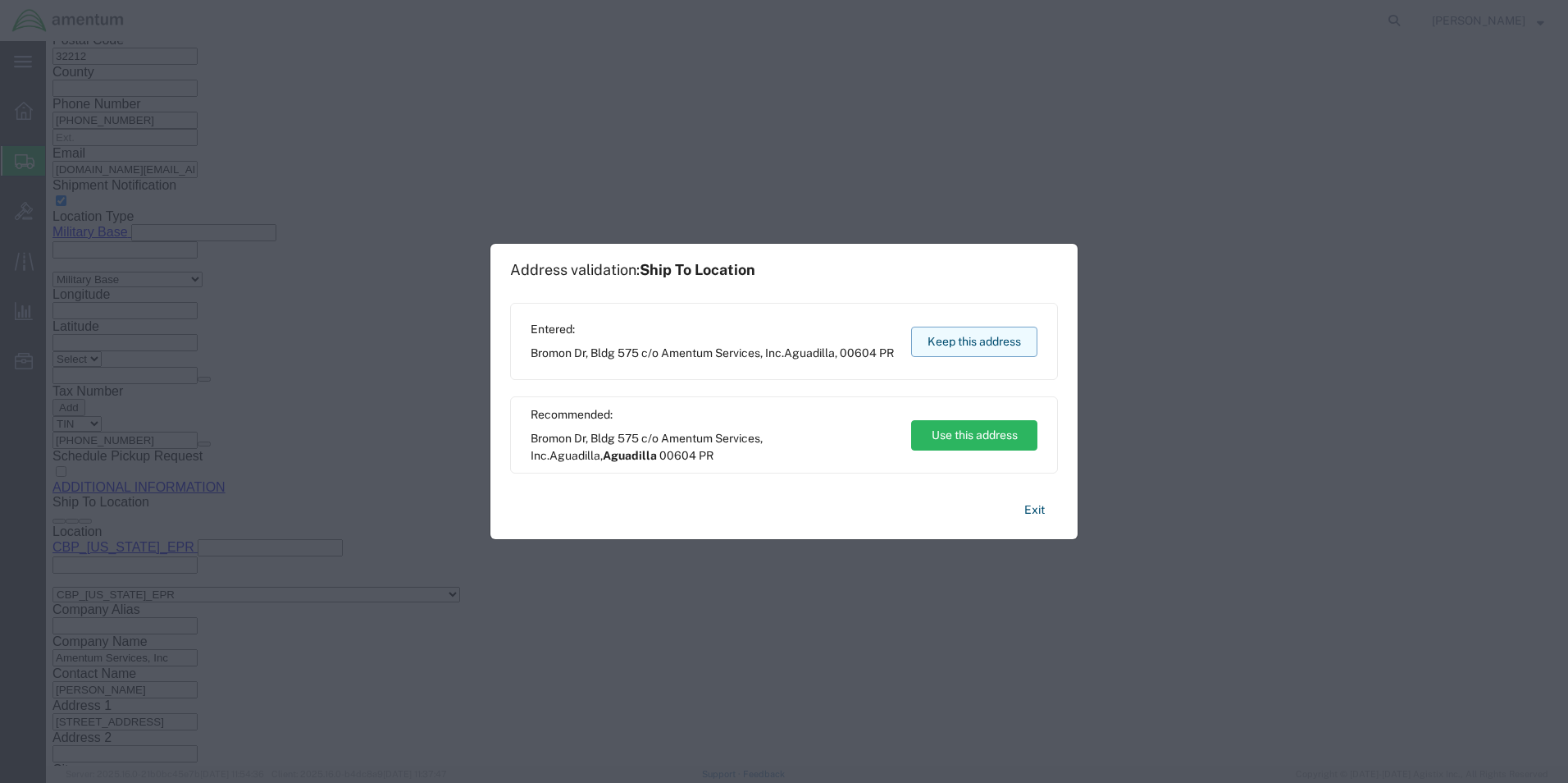
click at [966, 343] on button "Keep this address" at bounding box center [975, 342] width 126 height 31
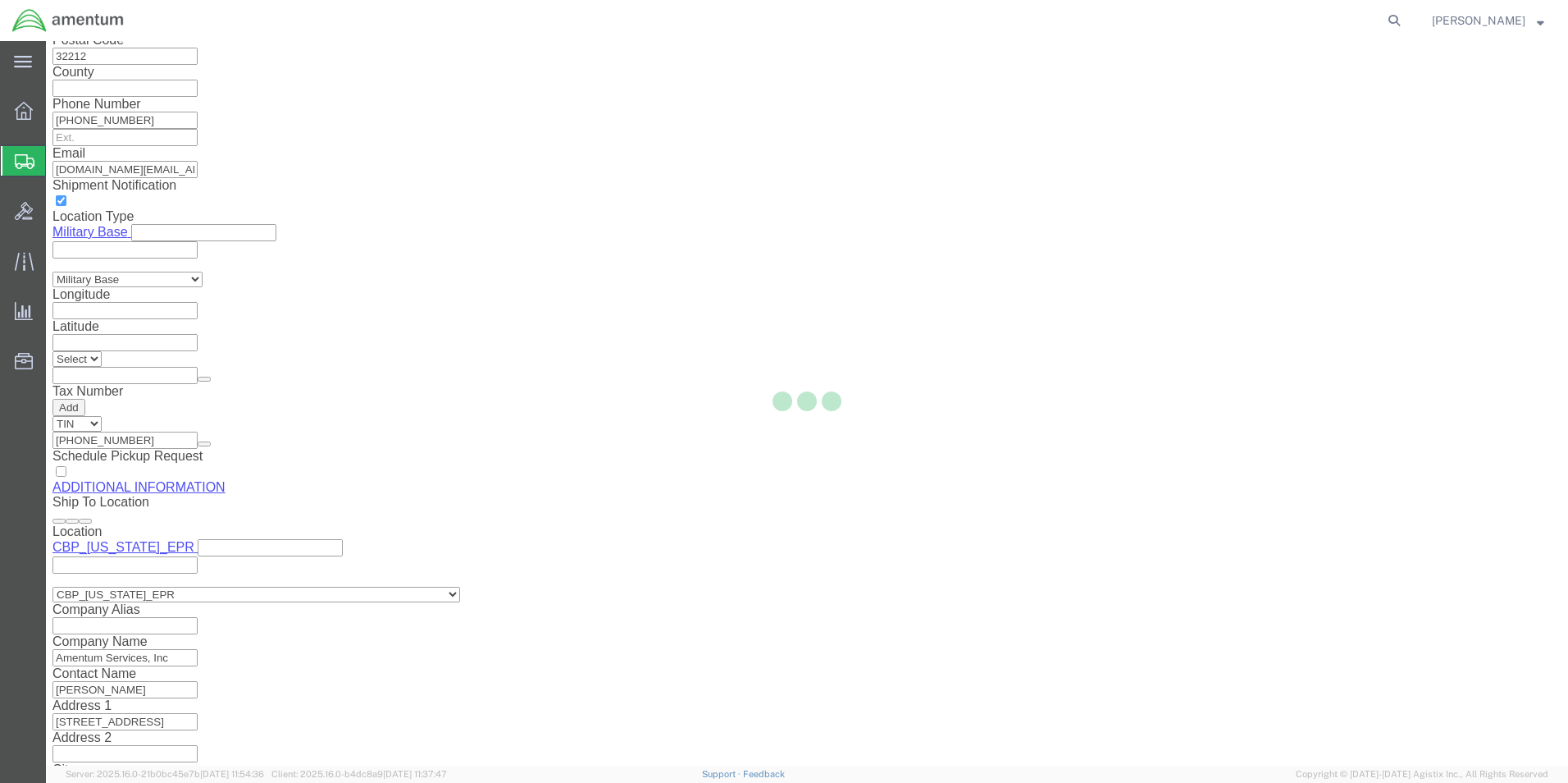
scroll to position [0, 0]
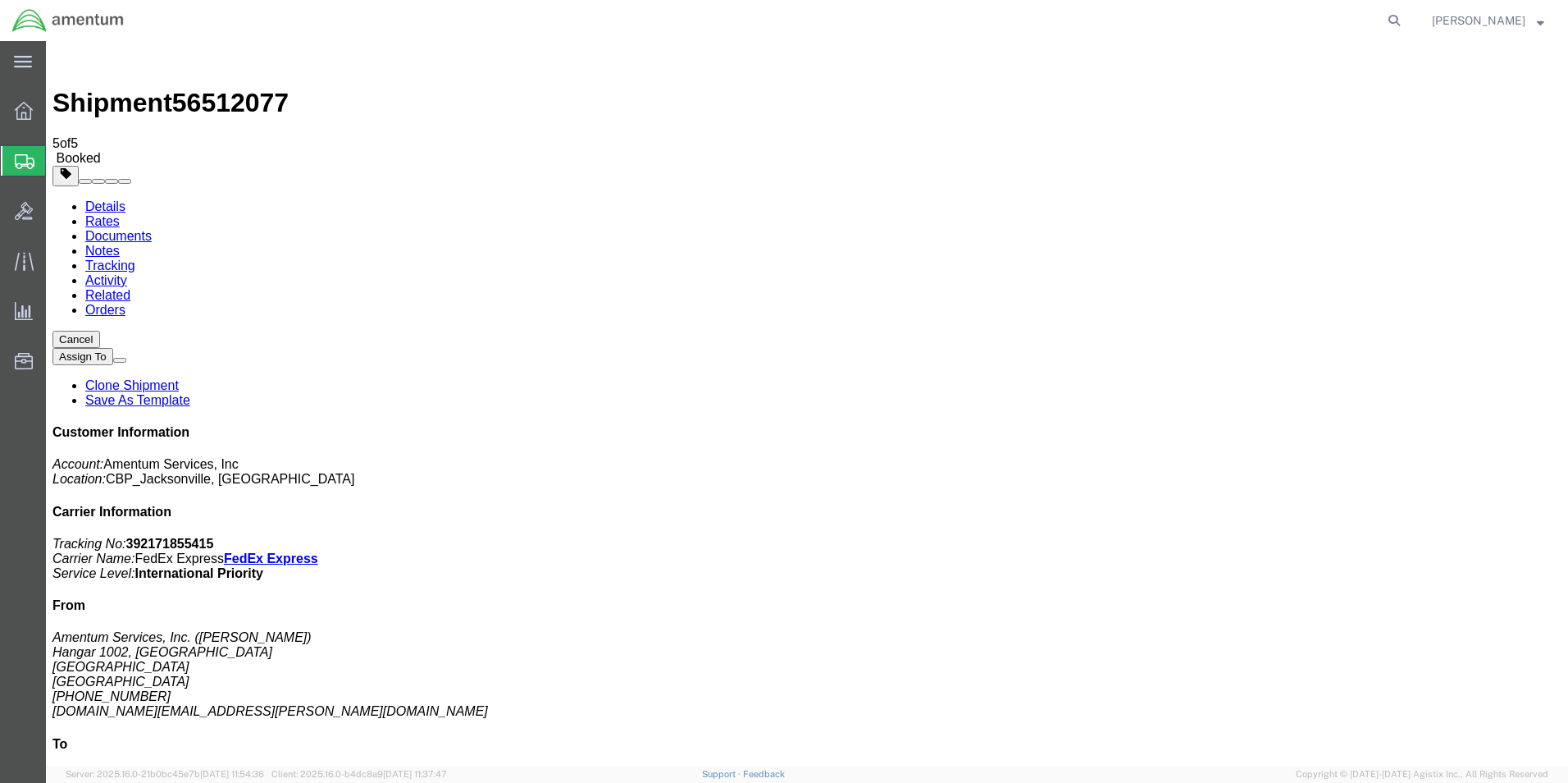
drag, startPoint x: 139, startPoint y: 254, endPoint x: 681, endPoint y: 406, distance: 562.9
